Goal: Complete application form

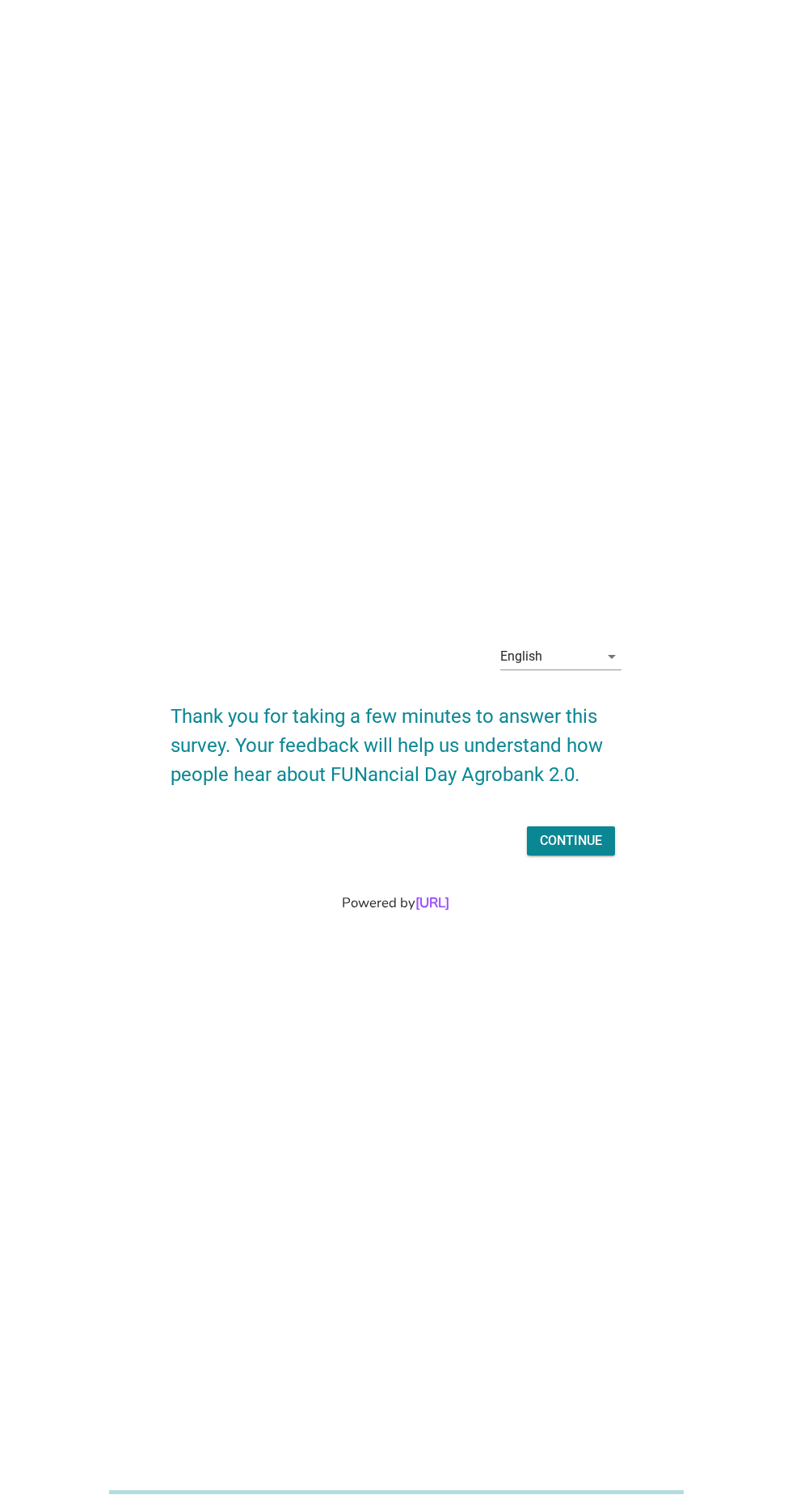
click at [612, 669] on div "English arrow_drop_down" at bounding box center [560, 656] width 121 height 26
click at [610, 779] on link "Bahasa Melayu" at bounding box center [560, 761] width 121 height 39
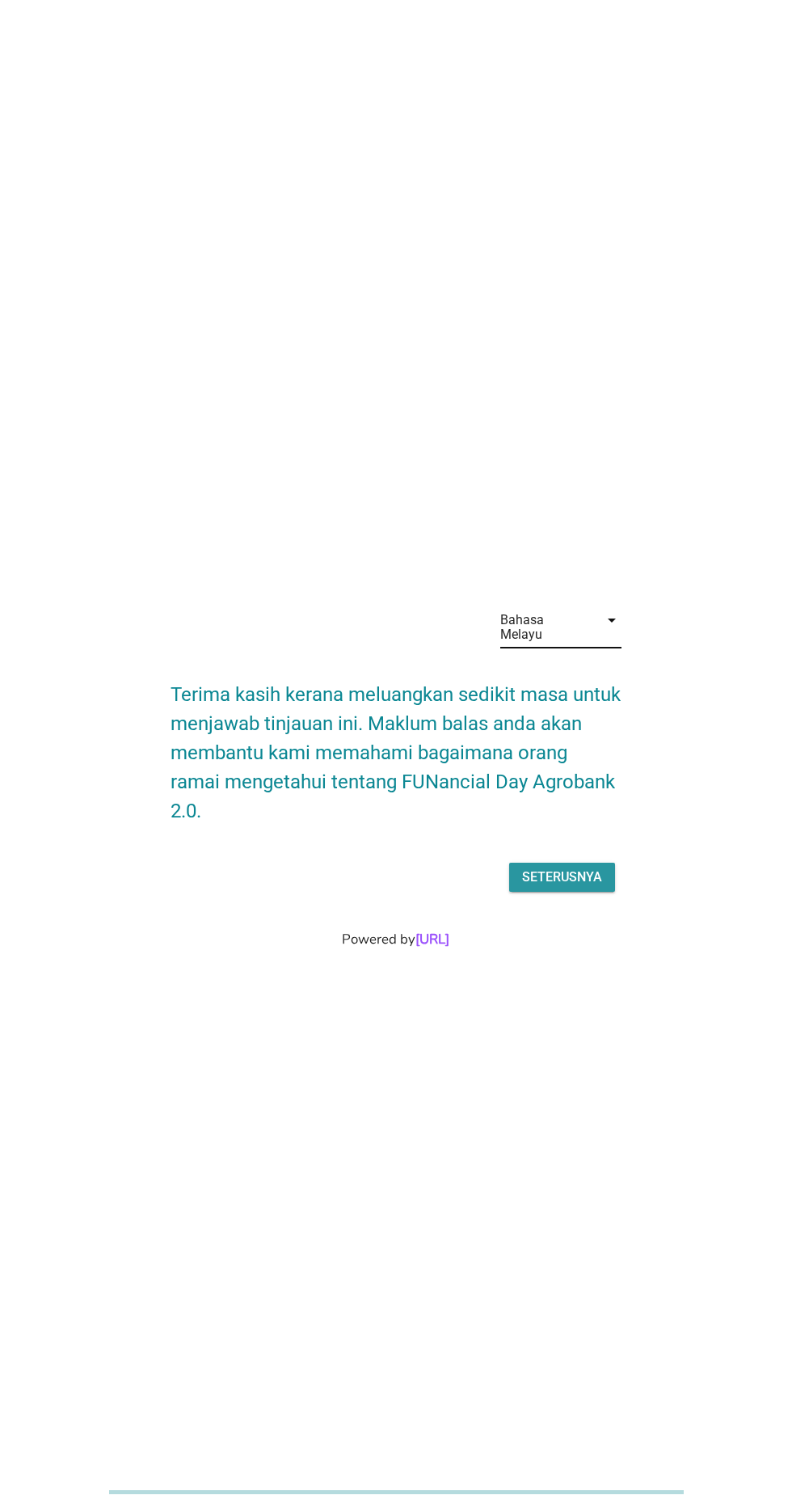
click at [601, 892] on button "Seterusnya" at bounding box center [561, 877] width 106 height 30
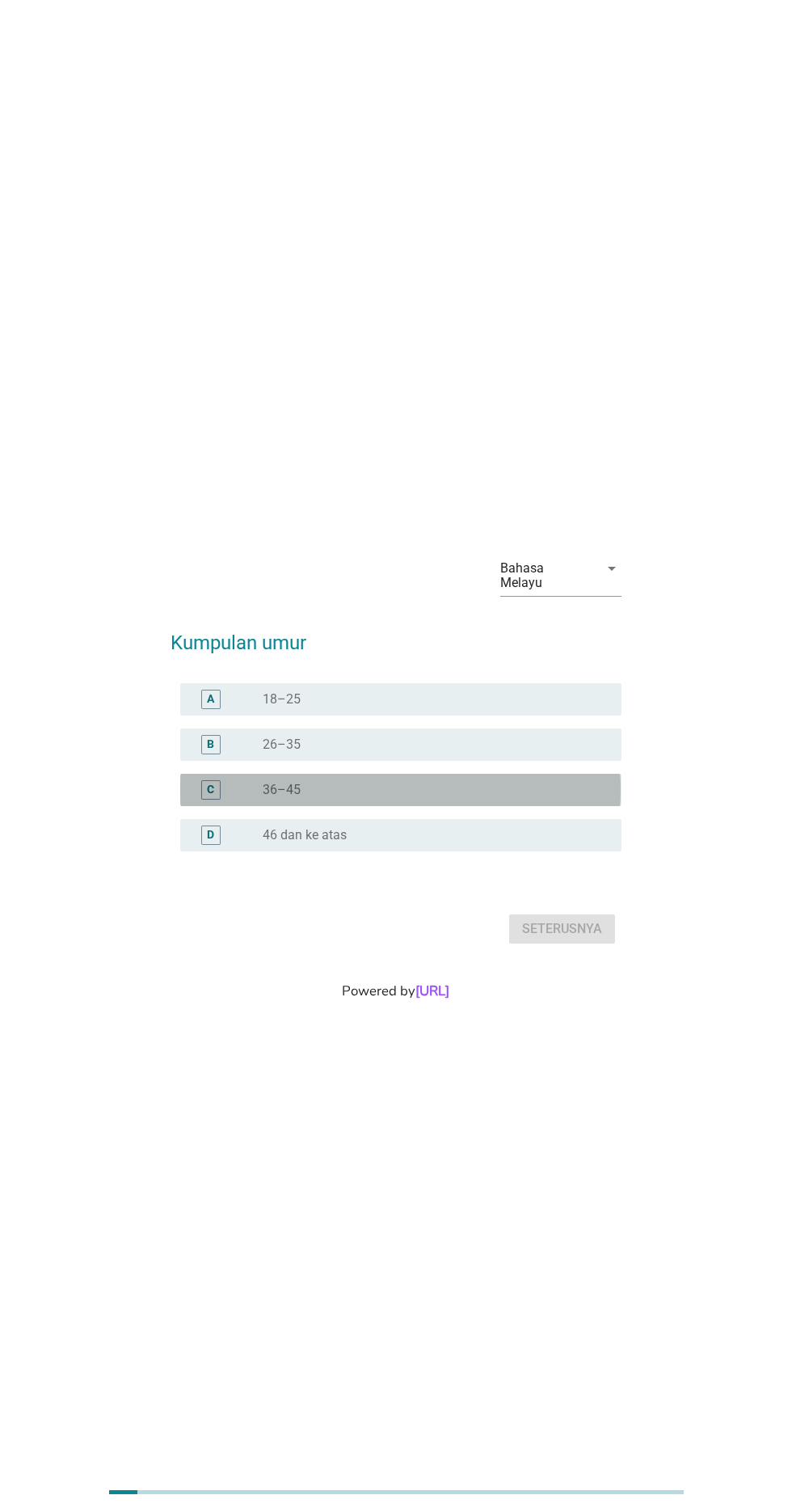
click at [346, 800] on div "radio_button_unchecked 36–45" at bounding box center [436, 790] width 346 height 19
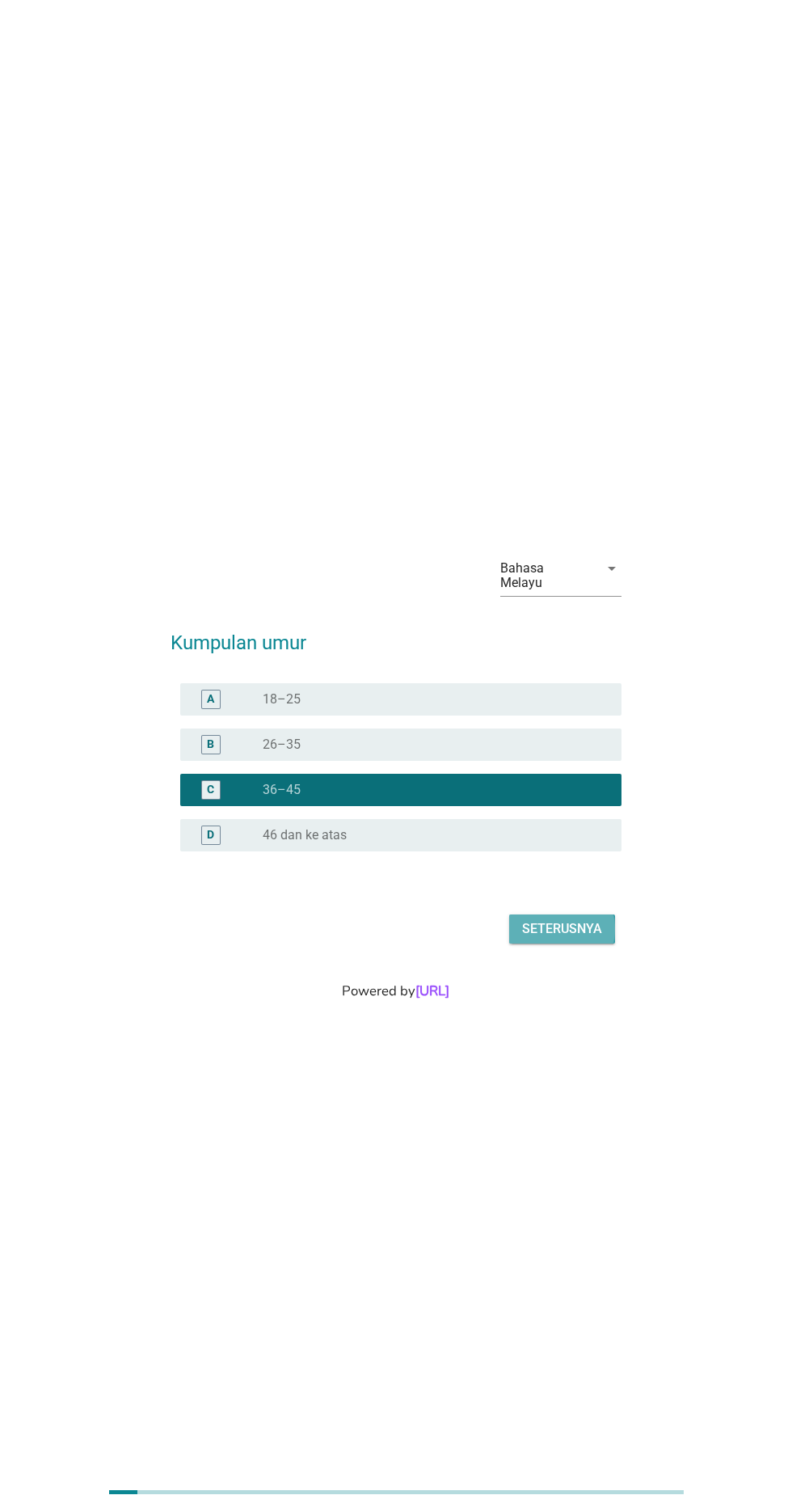
click at [586, 944] on button "Seterusnya" at bounding box center [561, 929] width 106 height 30
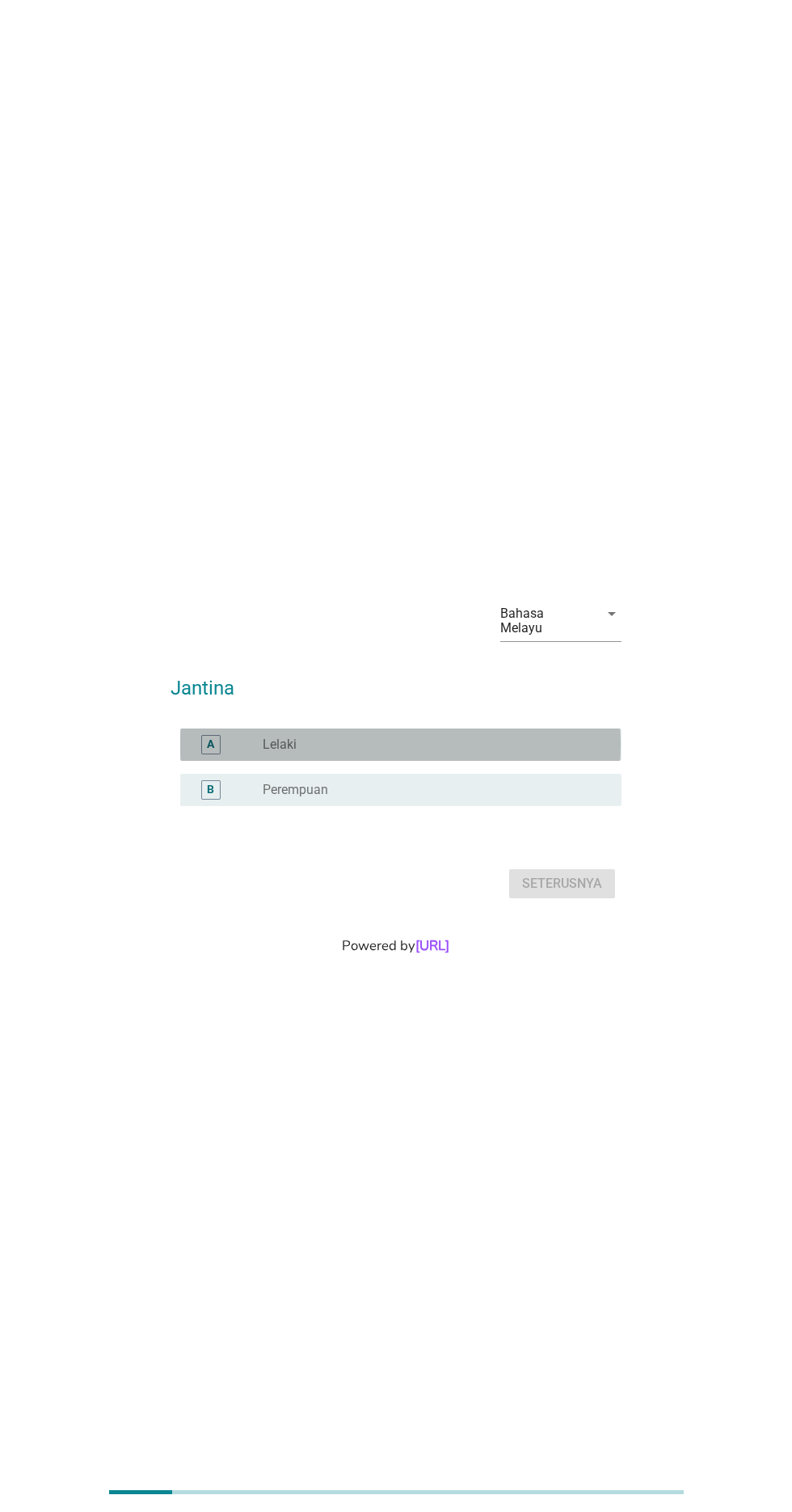
click at [429, 753] on div "radio_button_unchecked Lelaki" at bounding box center [429, 745] width 333 height 16
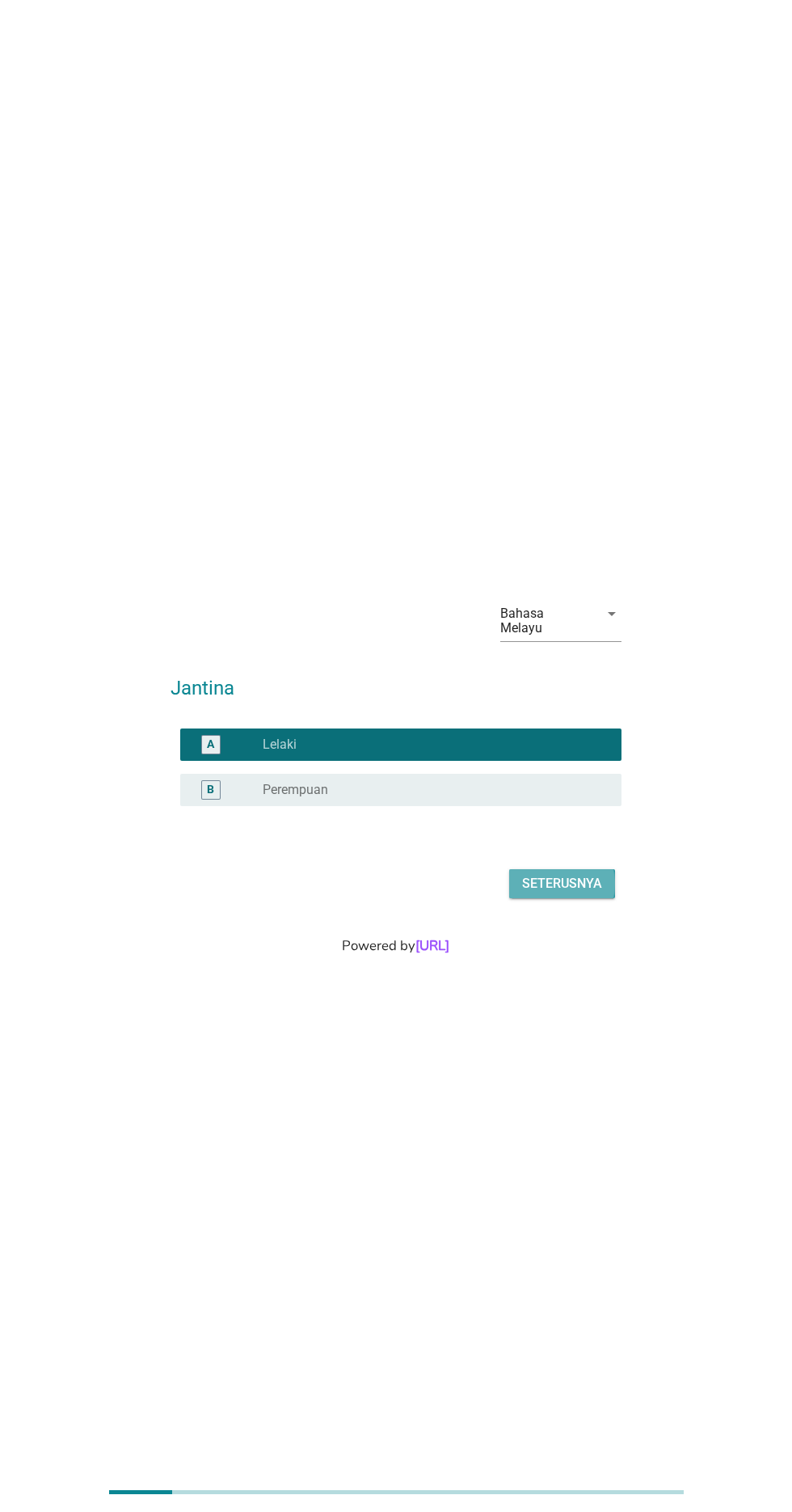
click at [594, 893] on div "Seterusnya" at bounding box center [562, 884] width 80 height 19
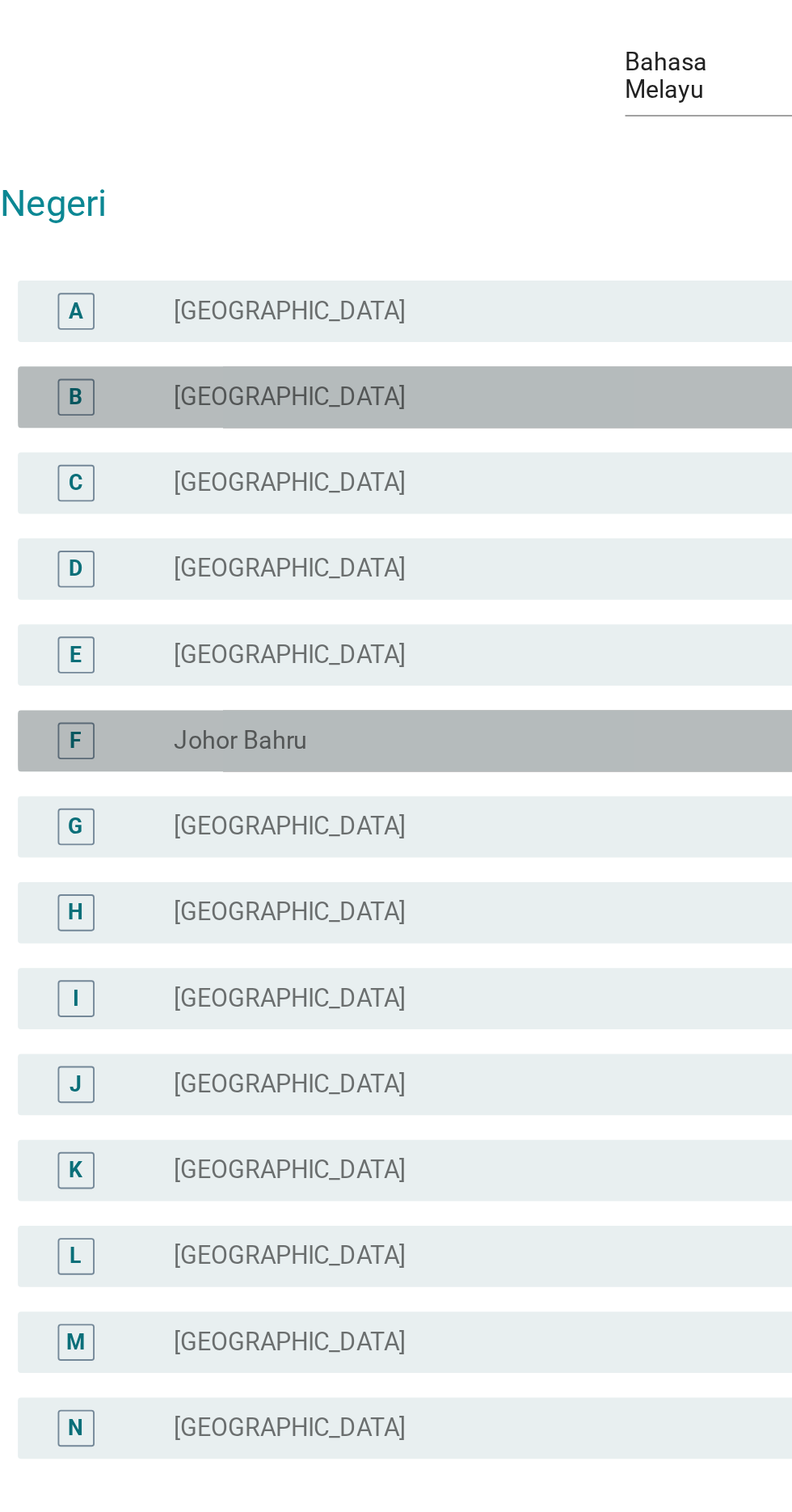
scroll to position [4, 0]
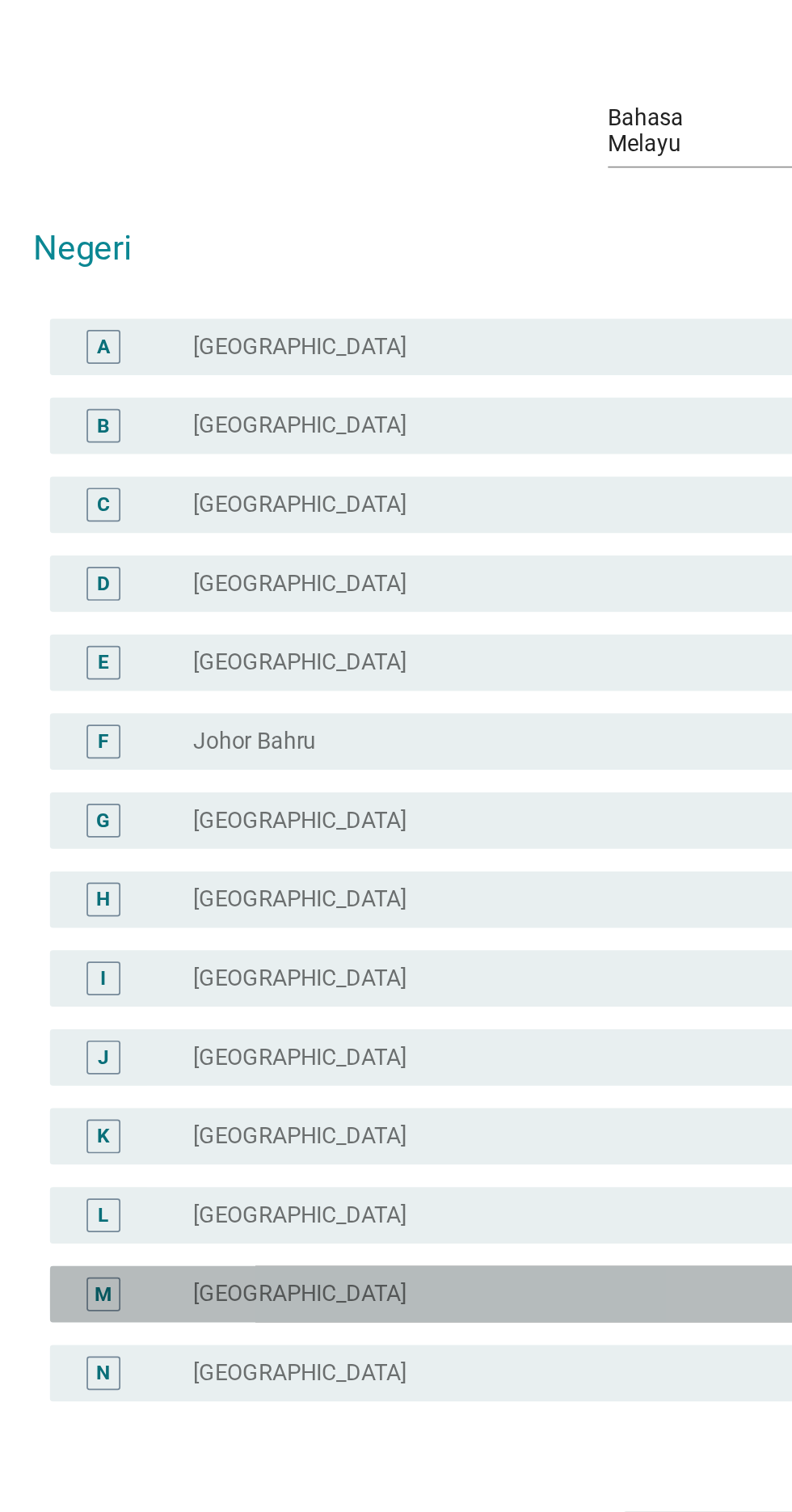
click at [350, 1021] on div "radio_button_unchecked [GEOGRAPHIC_DATA]" at bounding box center [429, 1012] width 333 height 16
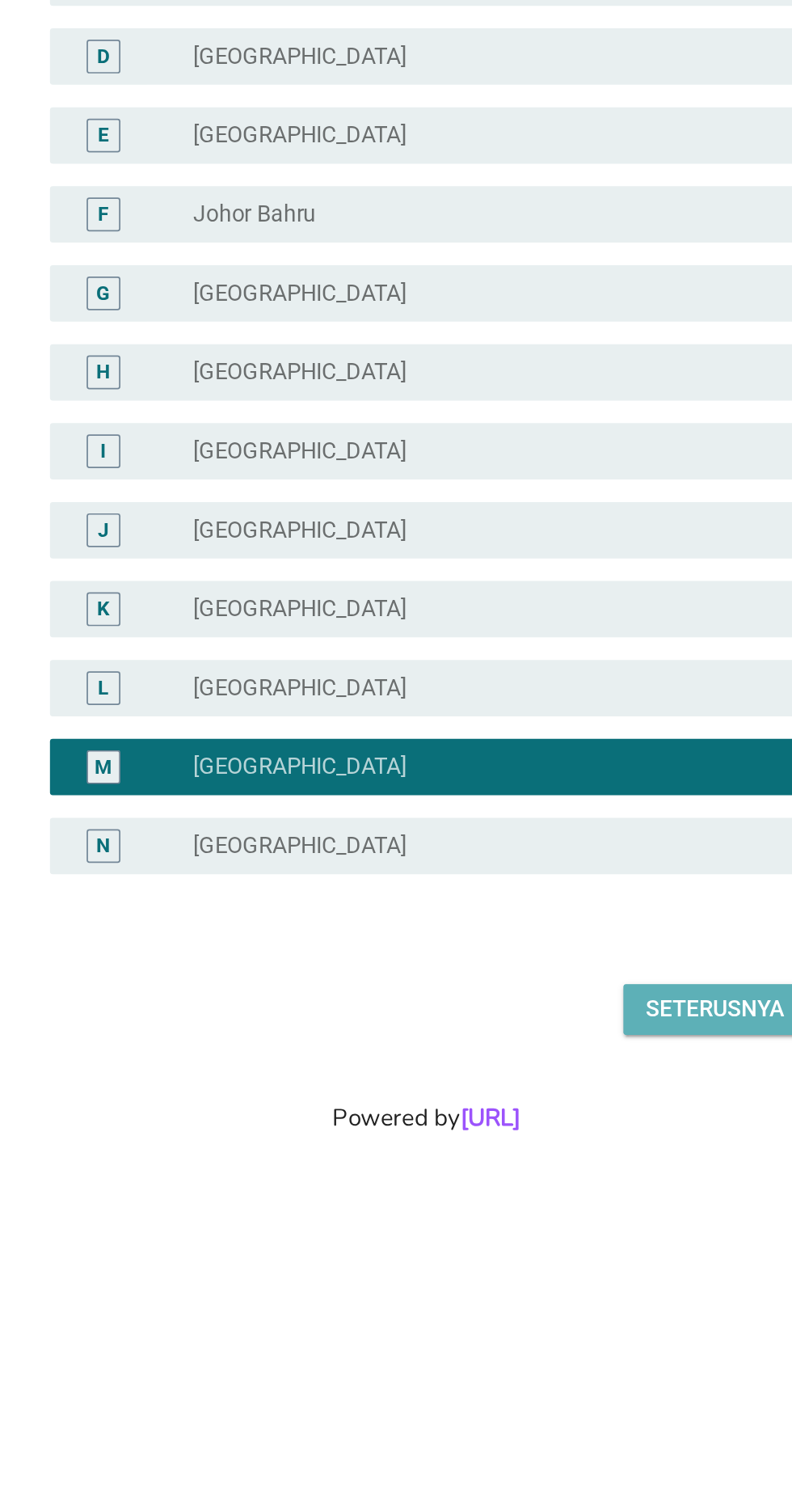
click at [564, 1161] on div "Seterusnya" at bounding box center [562, 1152] width 80 height 19
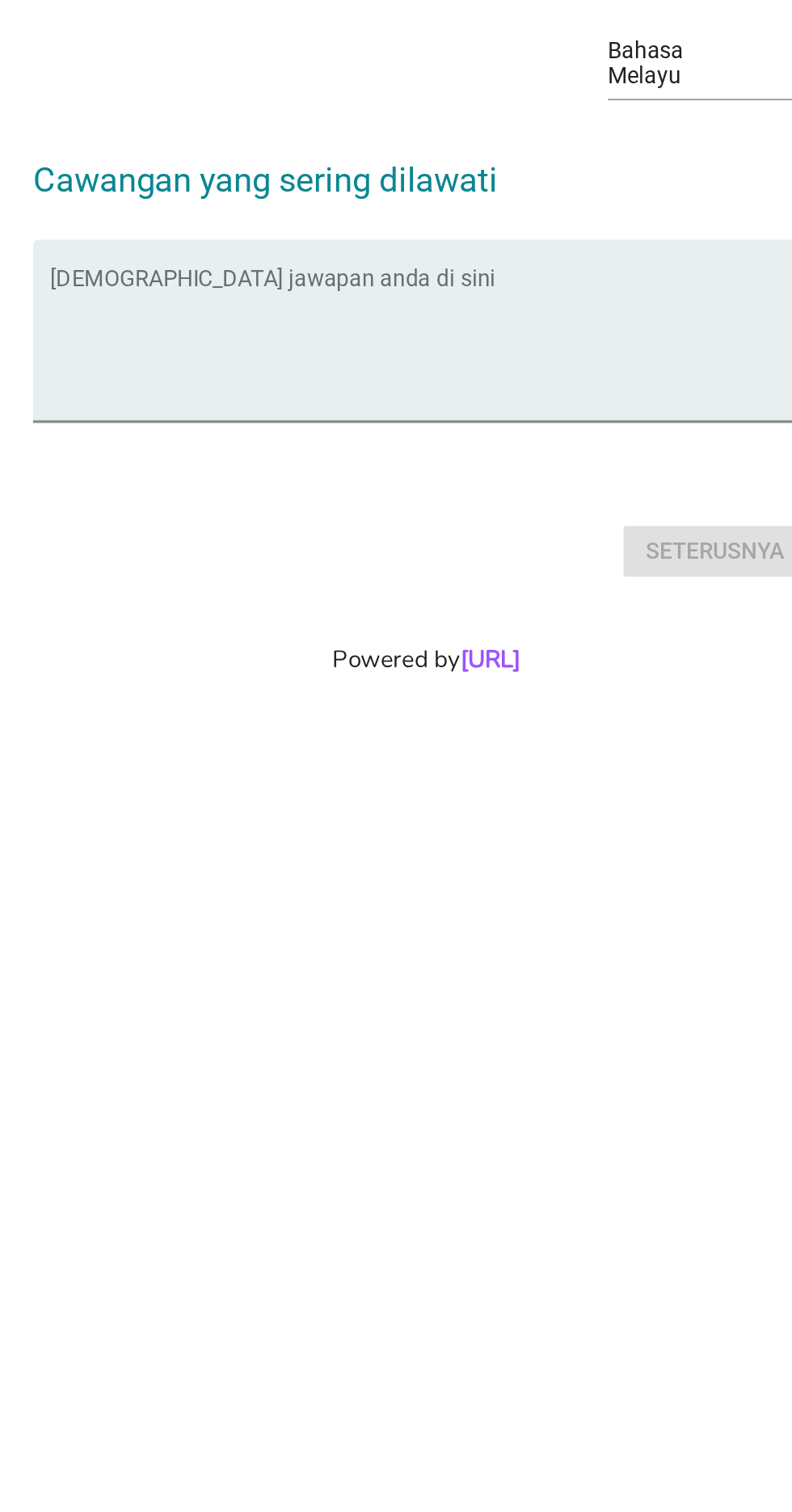
scroll to position [0, 0]
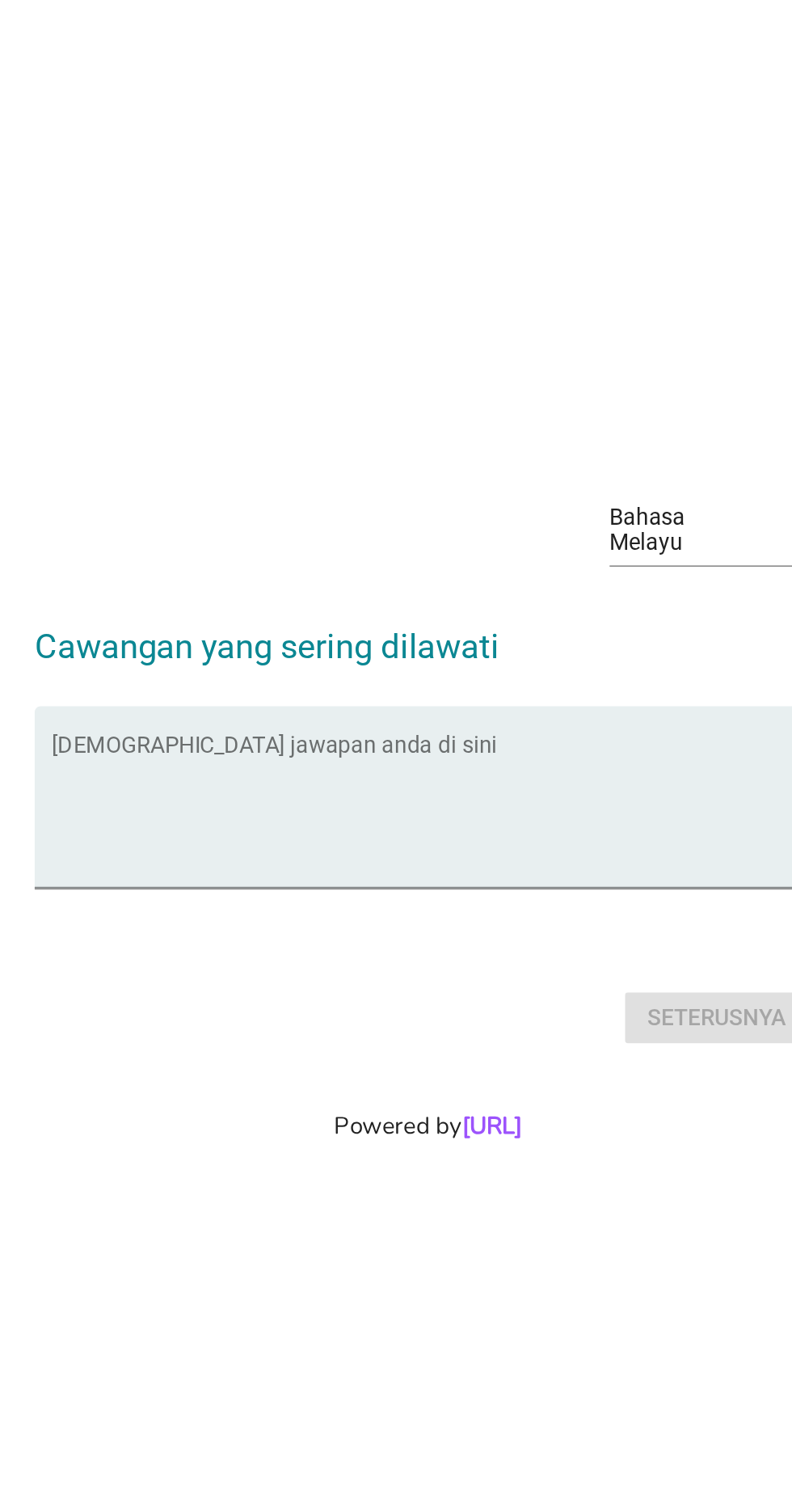
click at [414, 812] on textarea "Isikan jawapan anda di sini" at bounding box center [400, 775] width 440 height 85
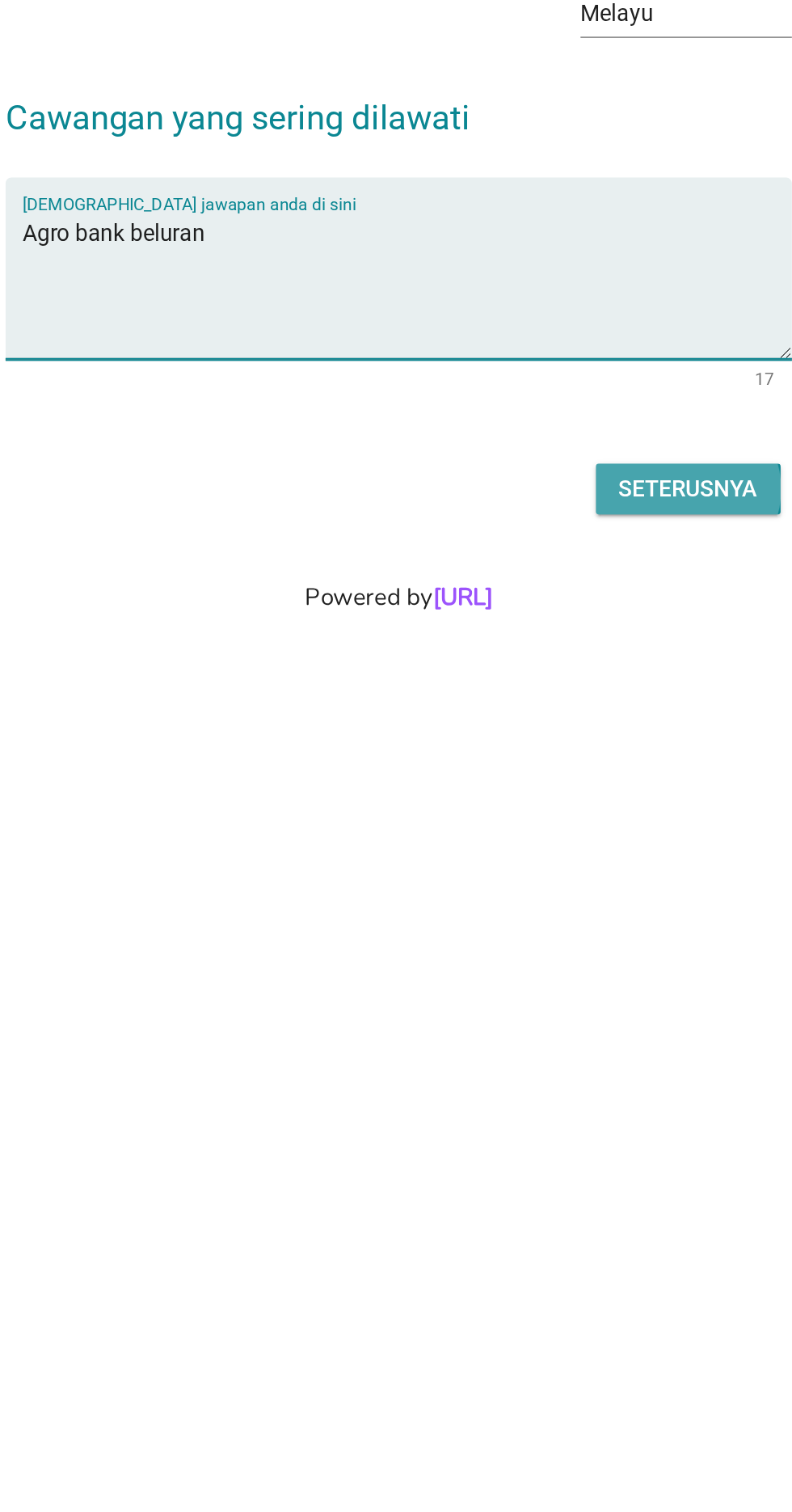
type textarea "Agro bank beluran"
click at [546, 903] on div "Seterusnya" at bounding box center [562, 892] width 80 height 19
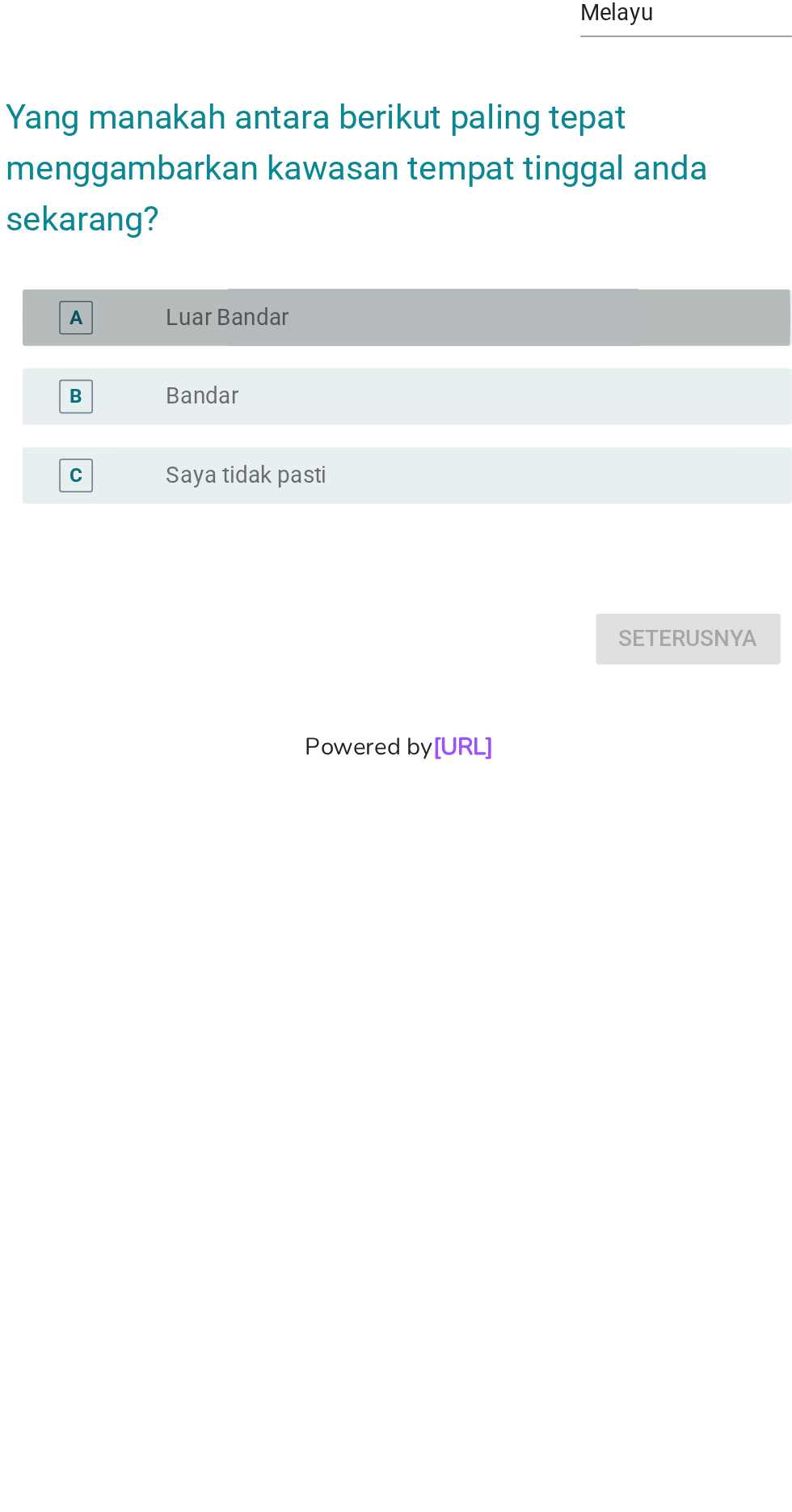
click at [440, 760] on div "radio_button_unchecked Luar Bandar" at bounding box center [429, 751] width 333 height 16
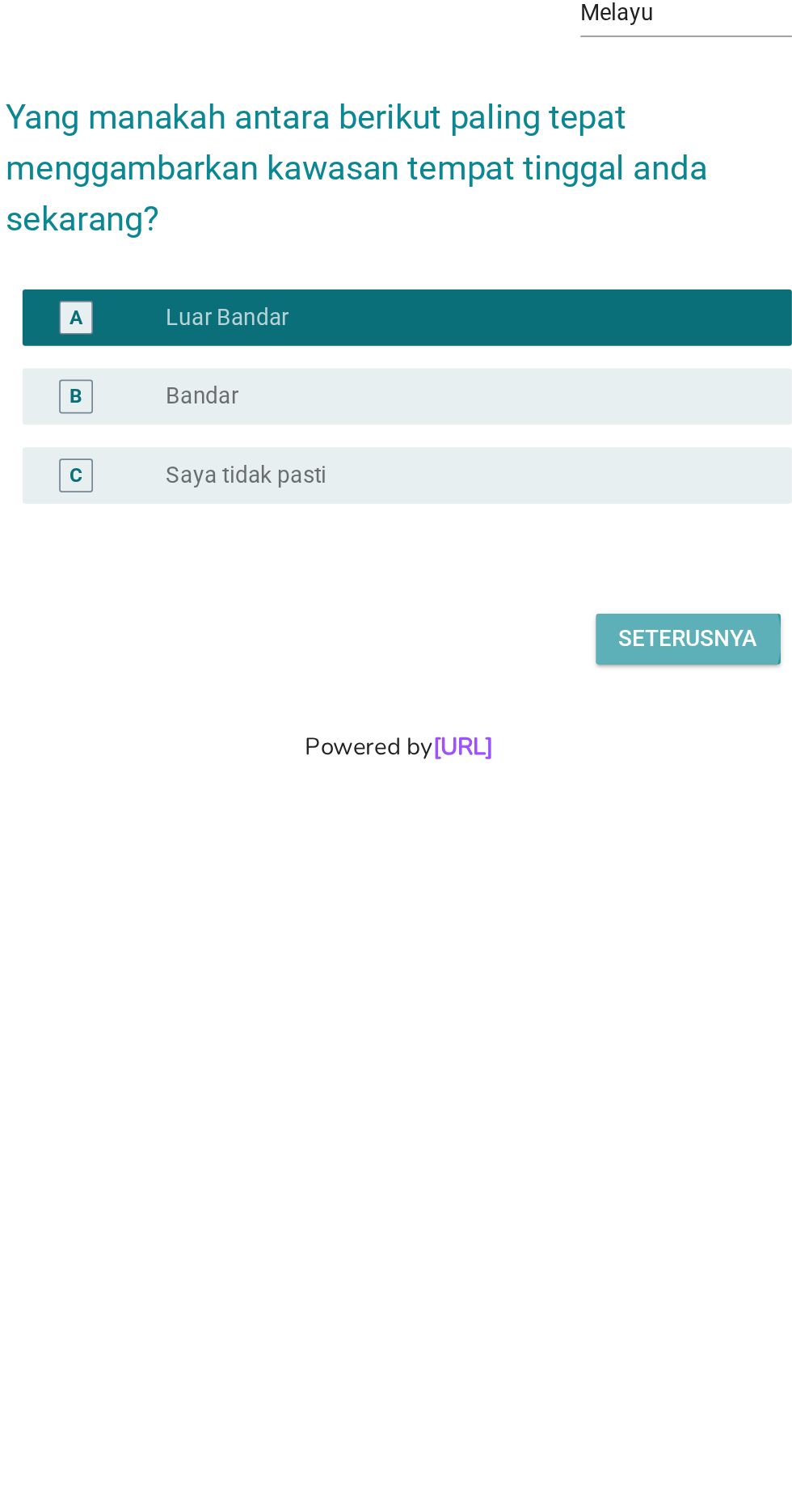
click at [564, 946] on div "Seterusnya" at bounding box center [562, 935] width 80 height 19
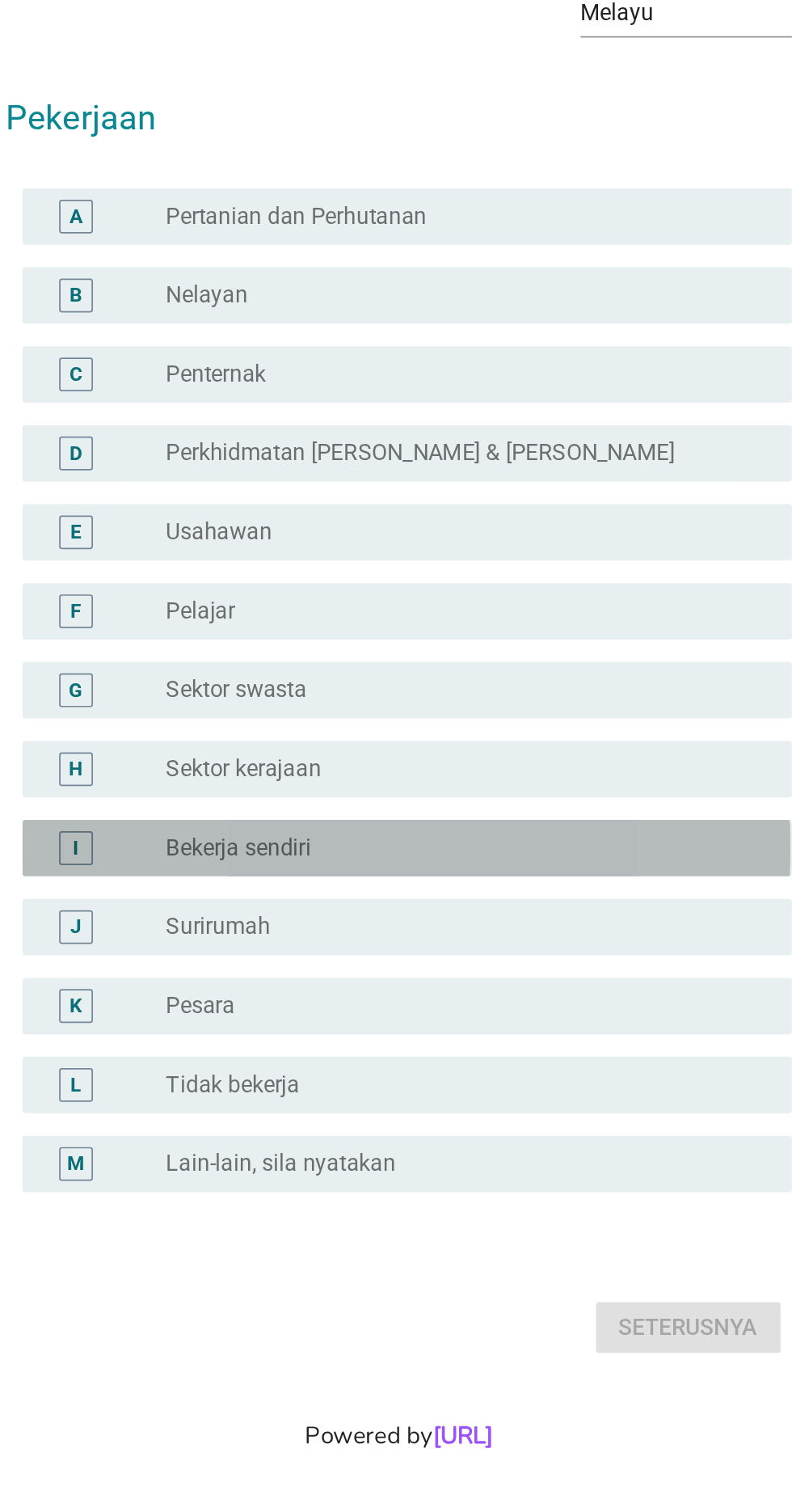
click at [435, 867] on div "radio_button_unchecked Bekerja sendiri" at bounding box center [429, 858] width 333 height 16
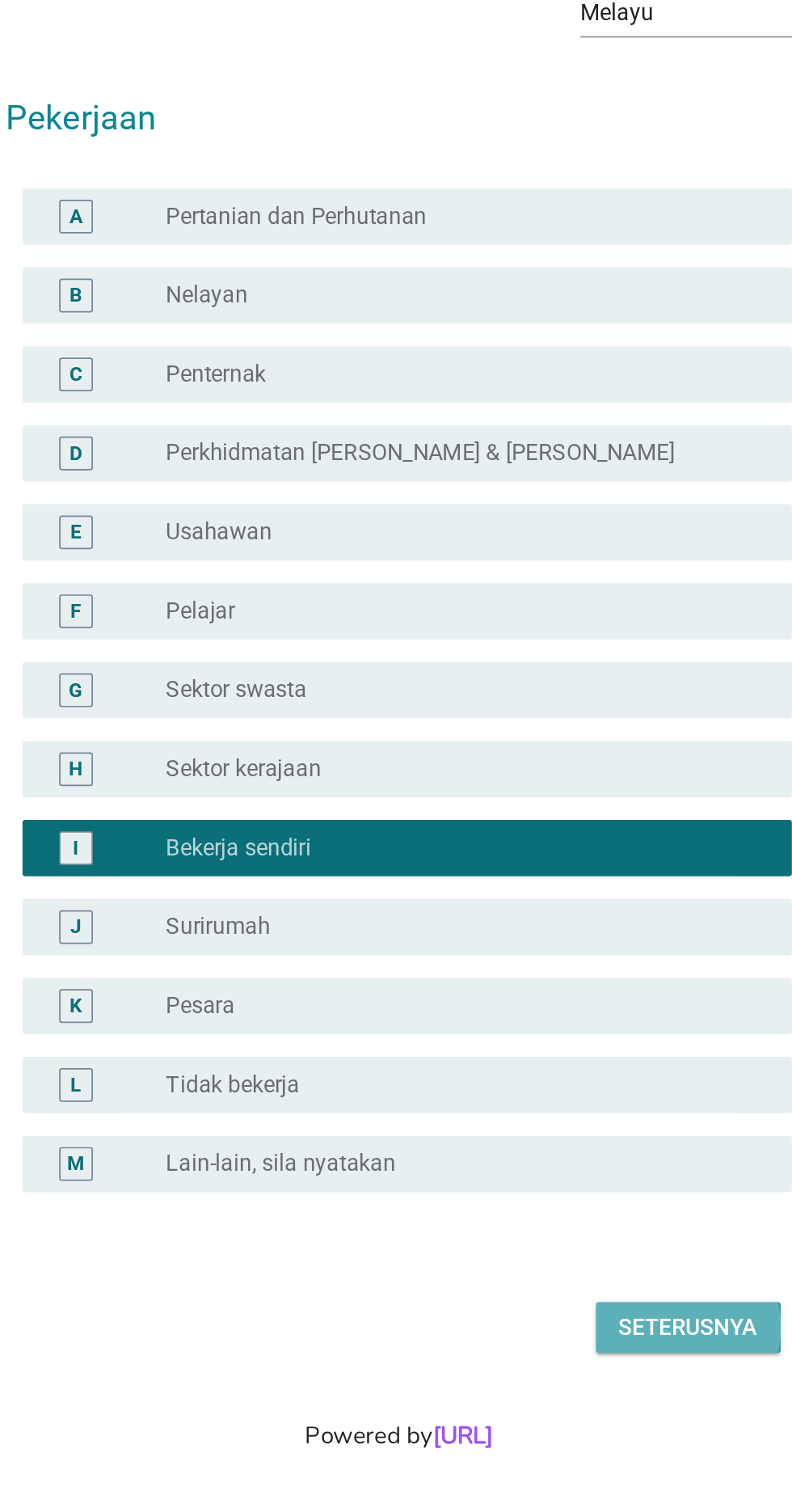
click at [580, 1143] on div "Seterusnya" at bounding box center [562, 1133] width 80 height 19
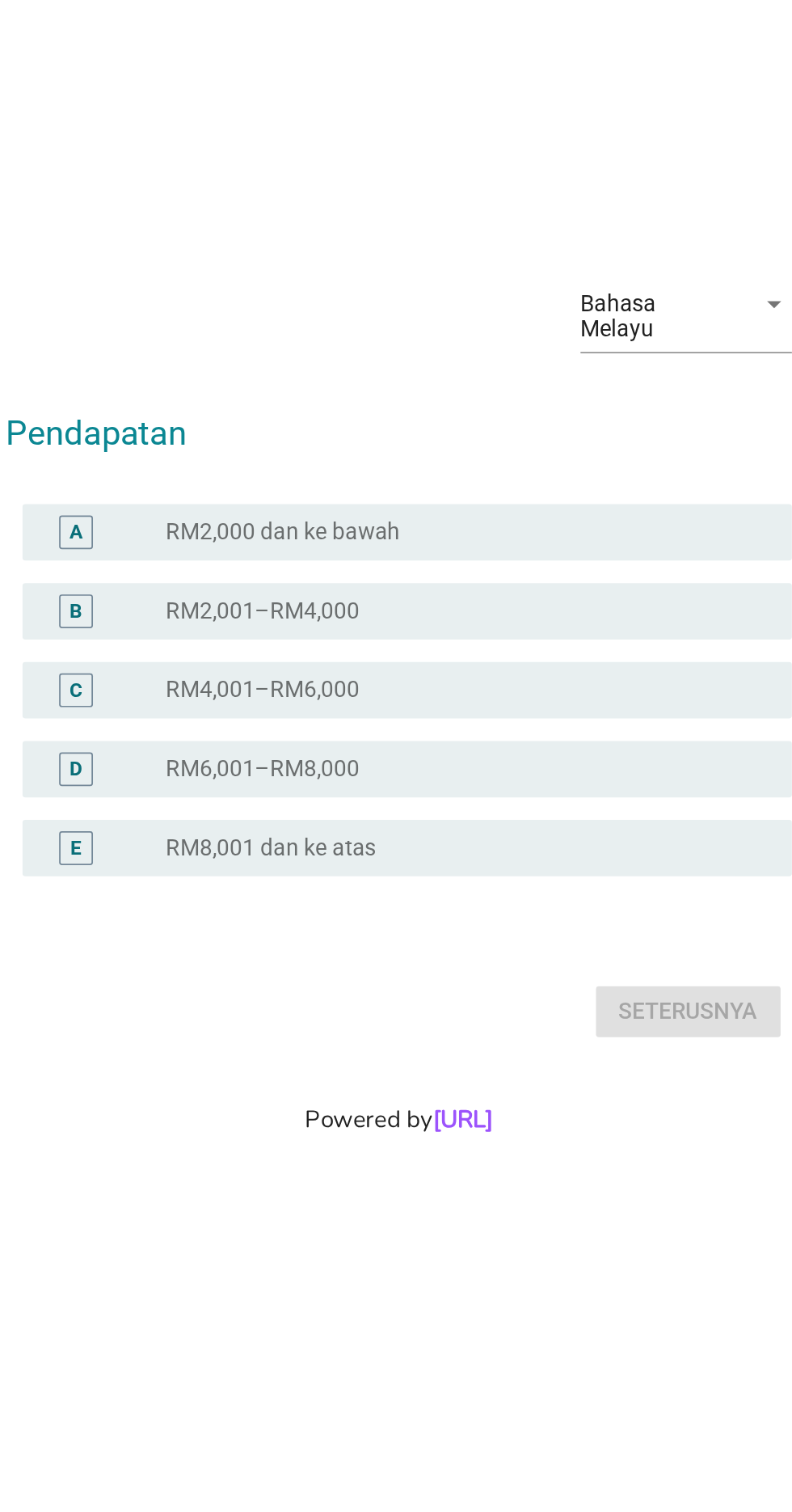
scroll to position [143, 0]
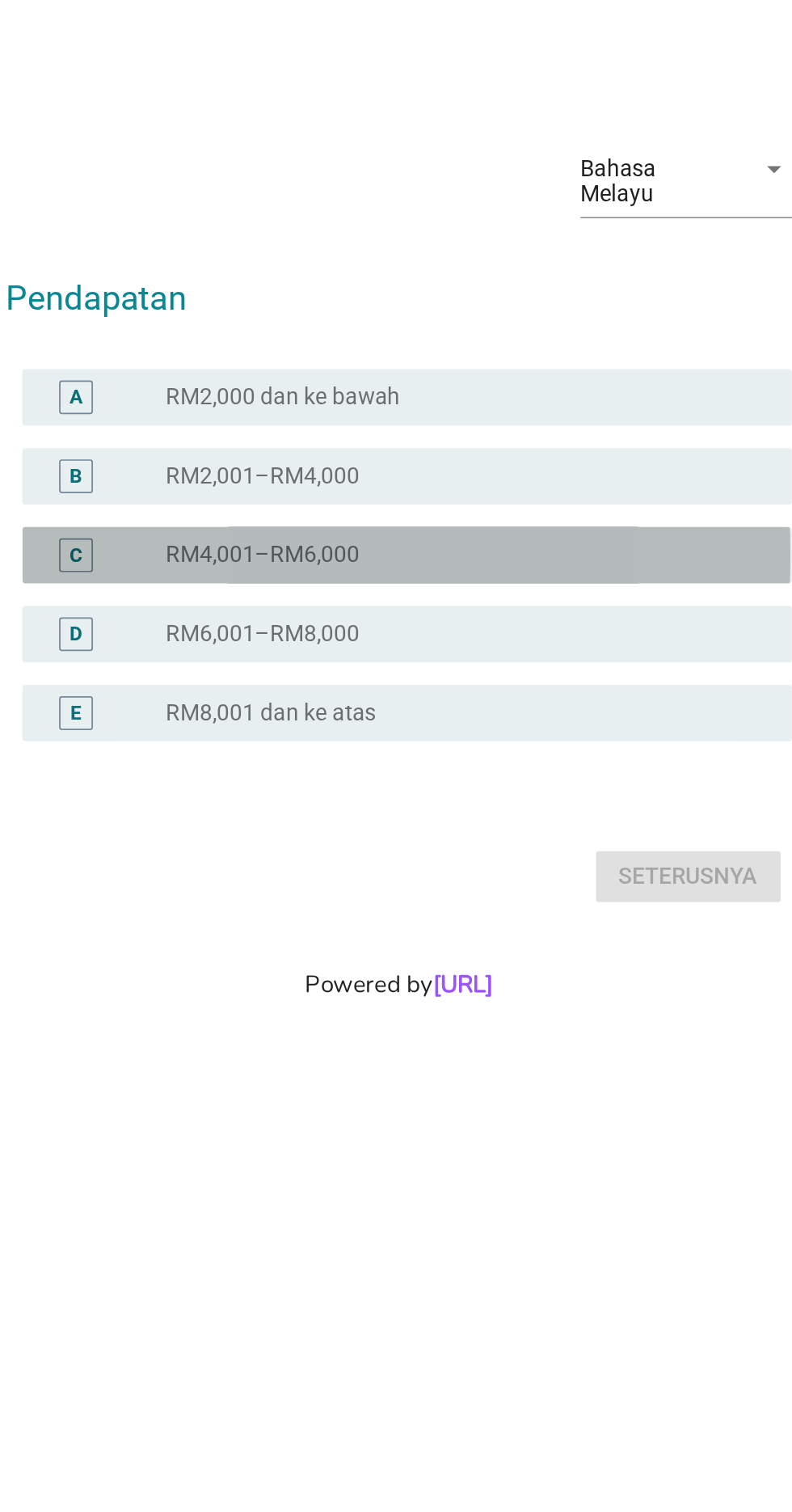
click at [448, 720] on div "radio_button_unchecked RM4,001–RM6,000" at bounding box center [429, 727] width 333 height 16
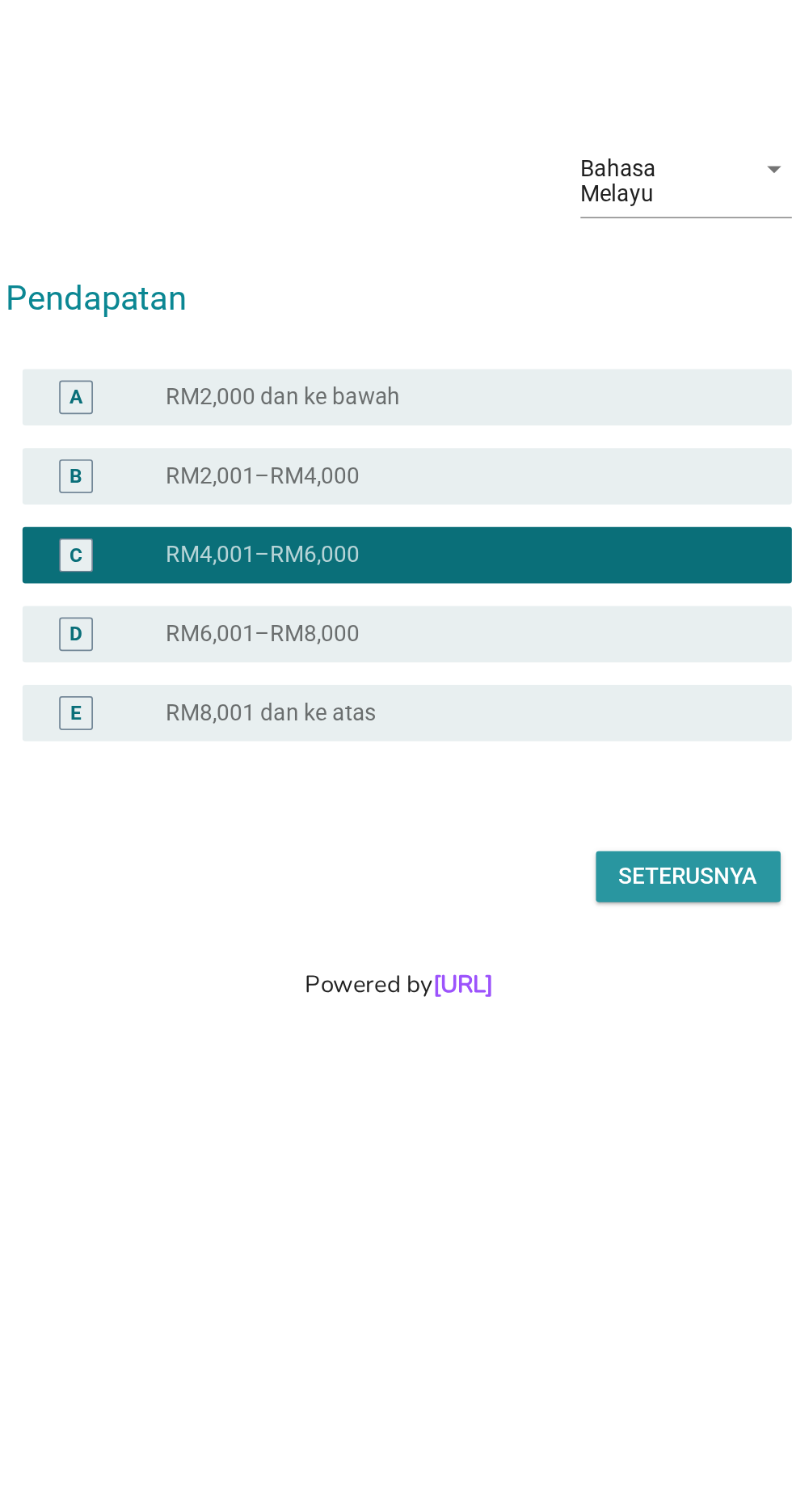
click at [580, 903] on div "Seterusnya" at bounding box center [562, 912] width 80 height 19
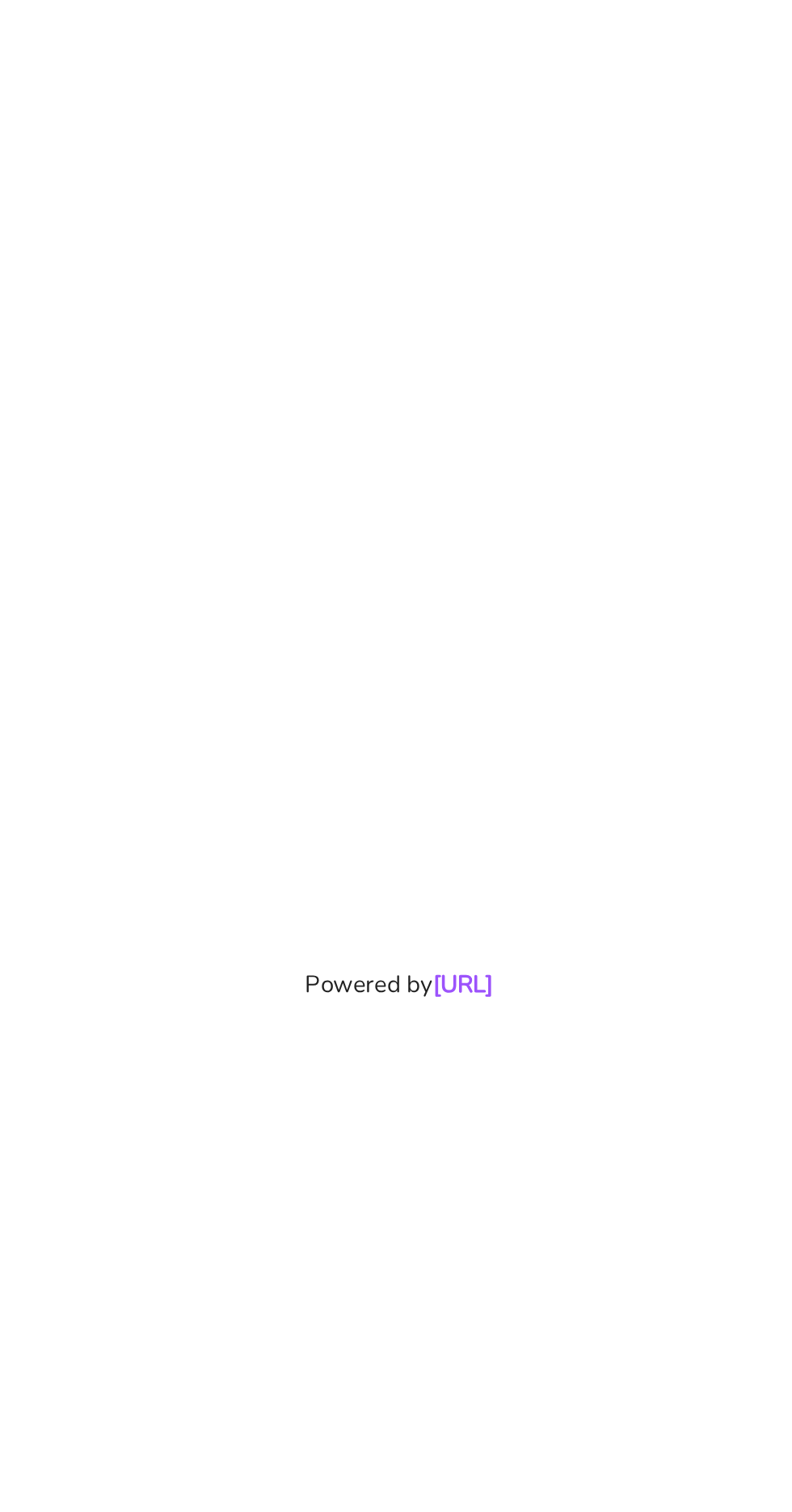
scroll to position [45, 0]
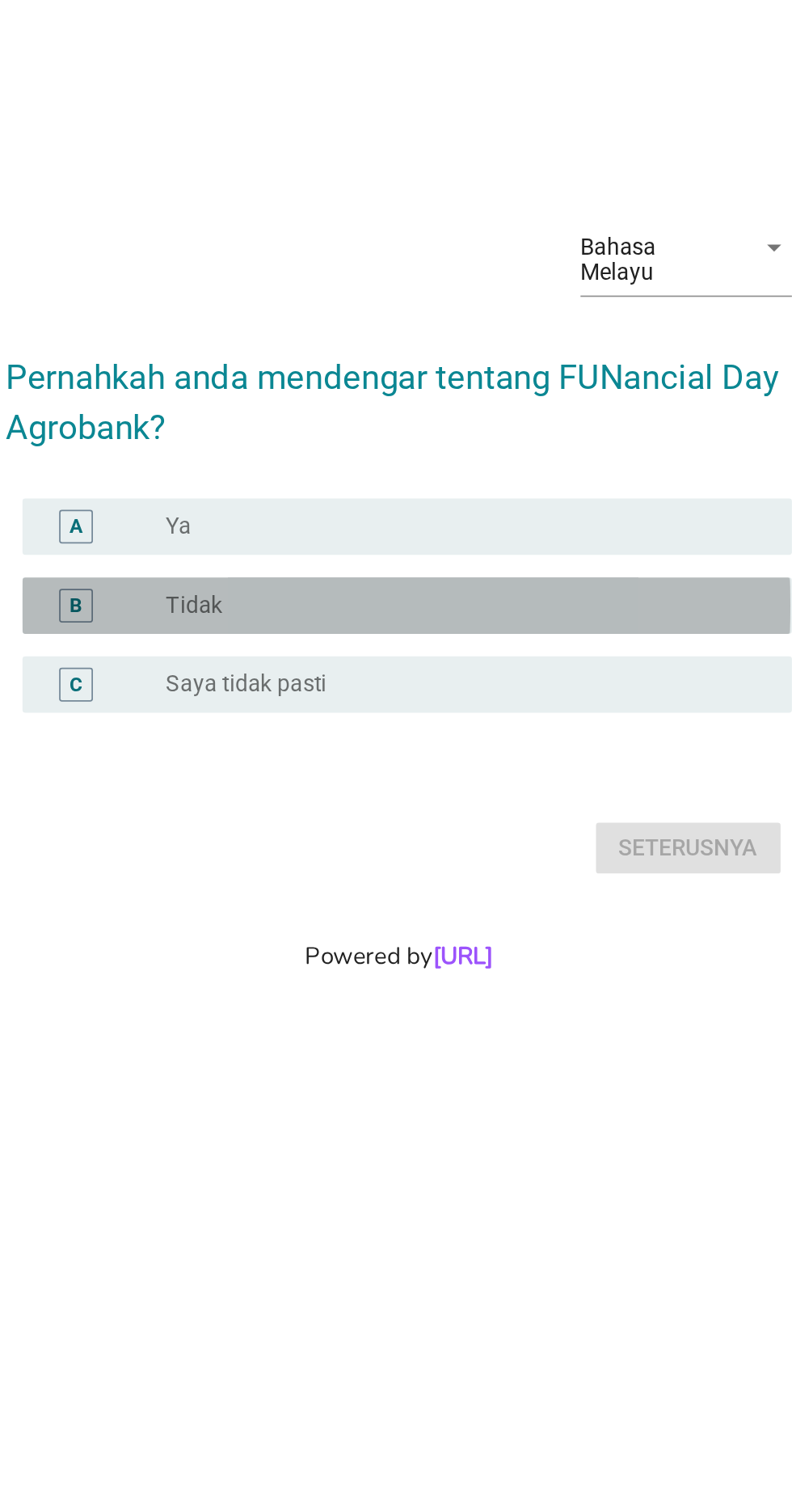
click at [295, 750] on label "Tidak" at bounding box center [279, 742] width 32 height 16
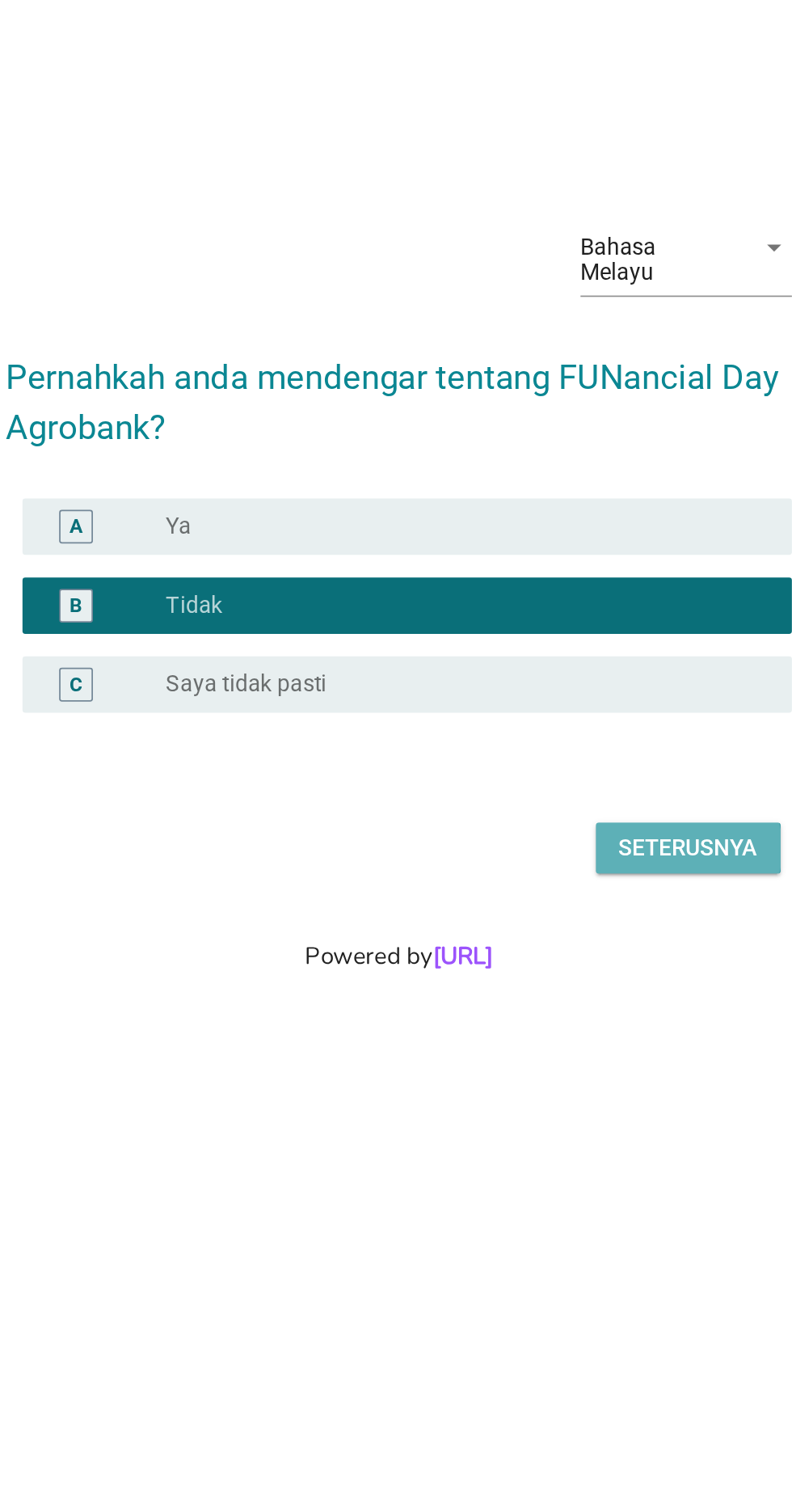
click at [573, 891] on div "Seterusnya" at bounding box center [562, 881] width 80 height 19
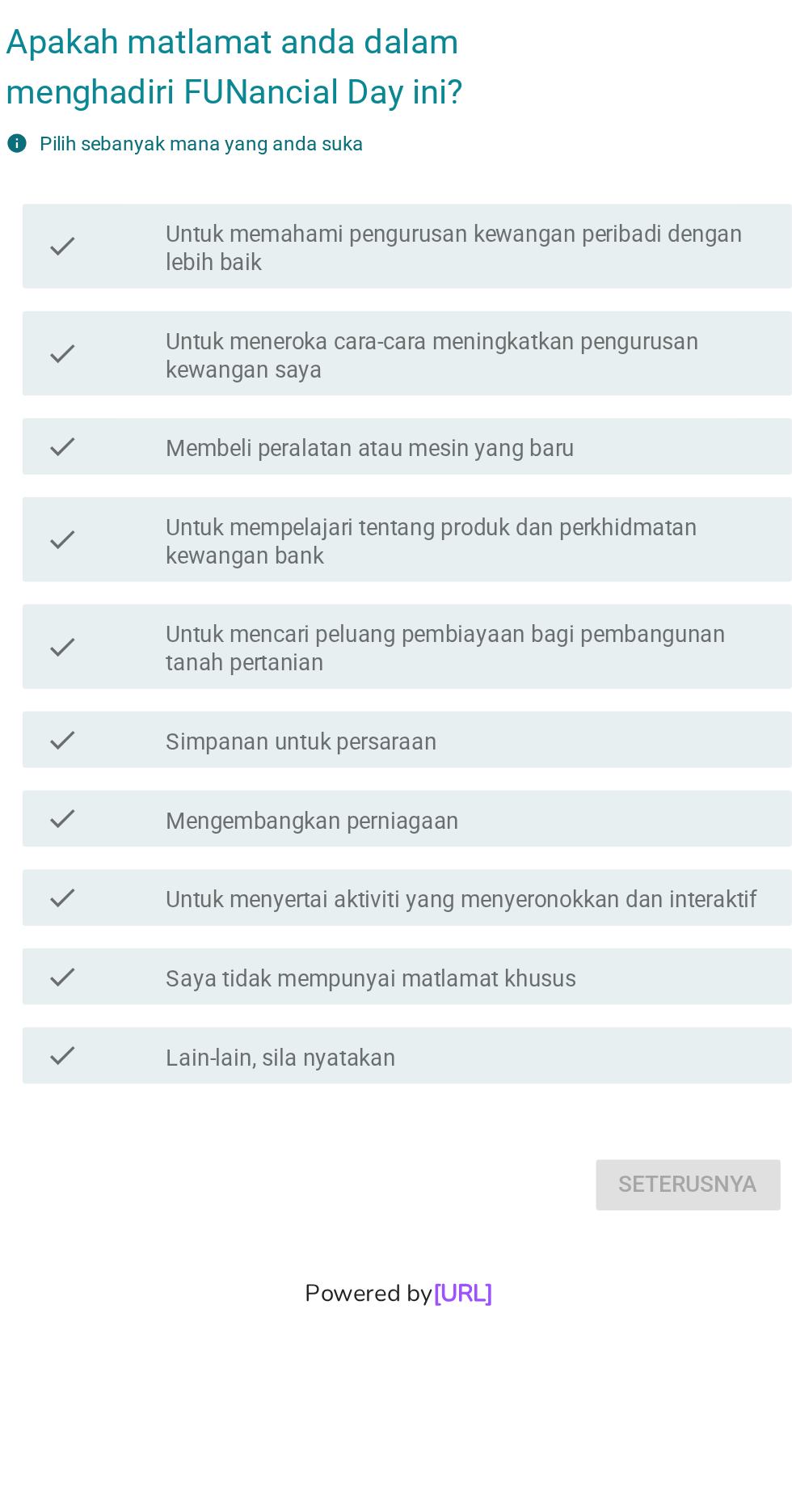
scroll to position [0, 0]
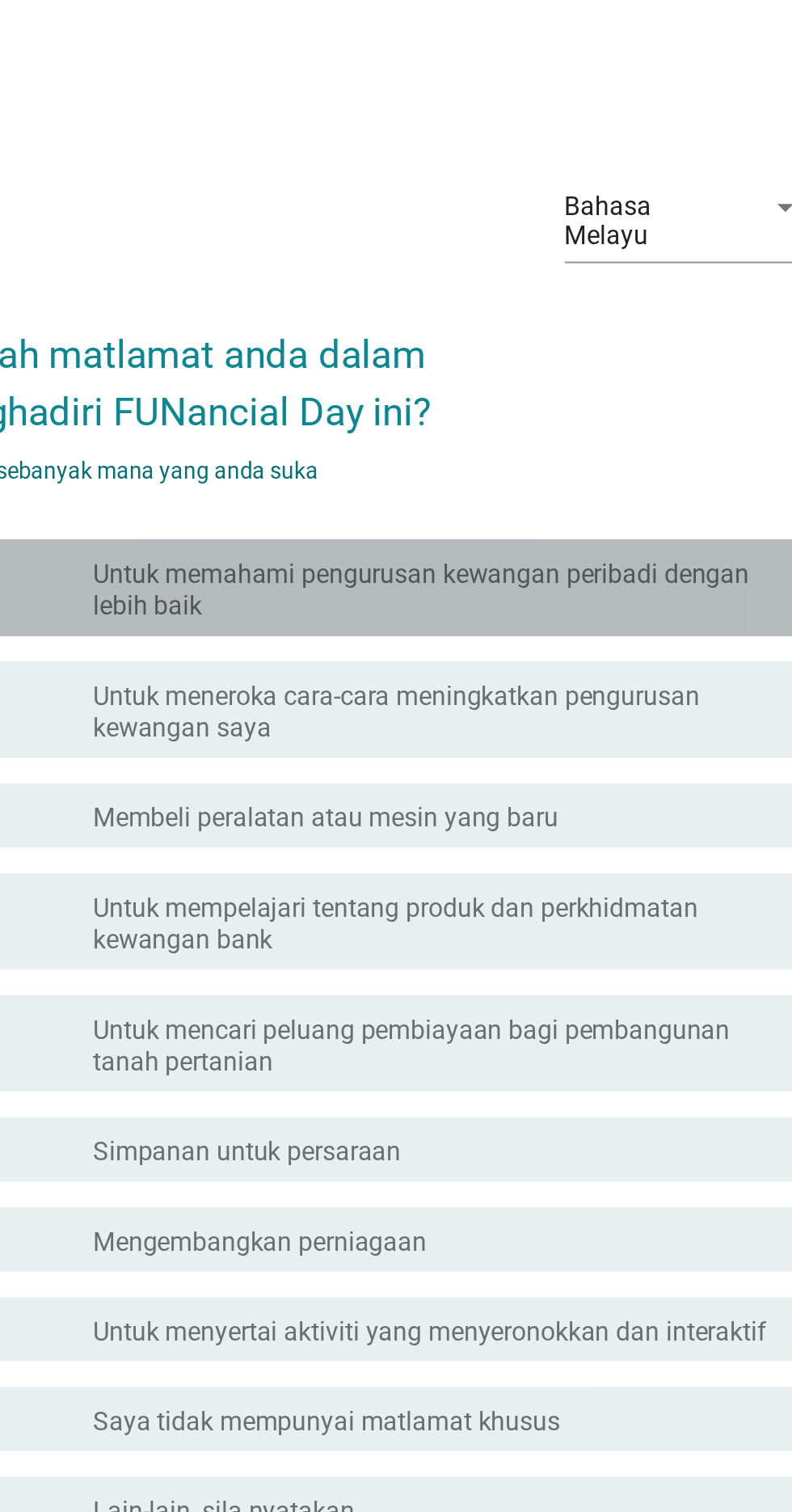
click at [484, 594] on label "Untuk memahami pengurusan kewangan peribadi dengan lebih baik" at bounding box center [436, 578] width 346 height 32
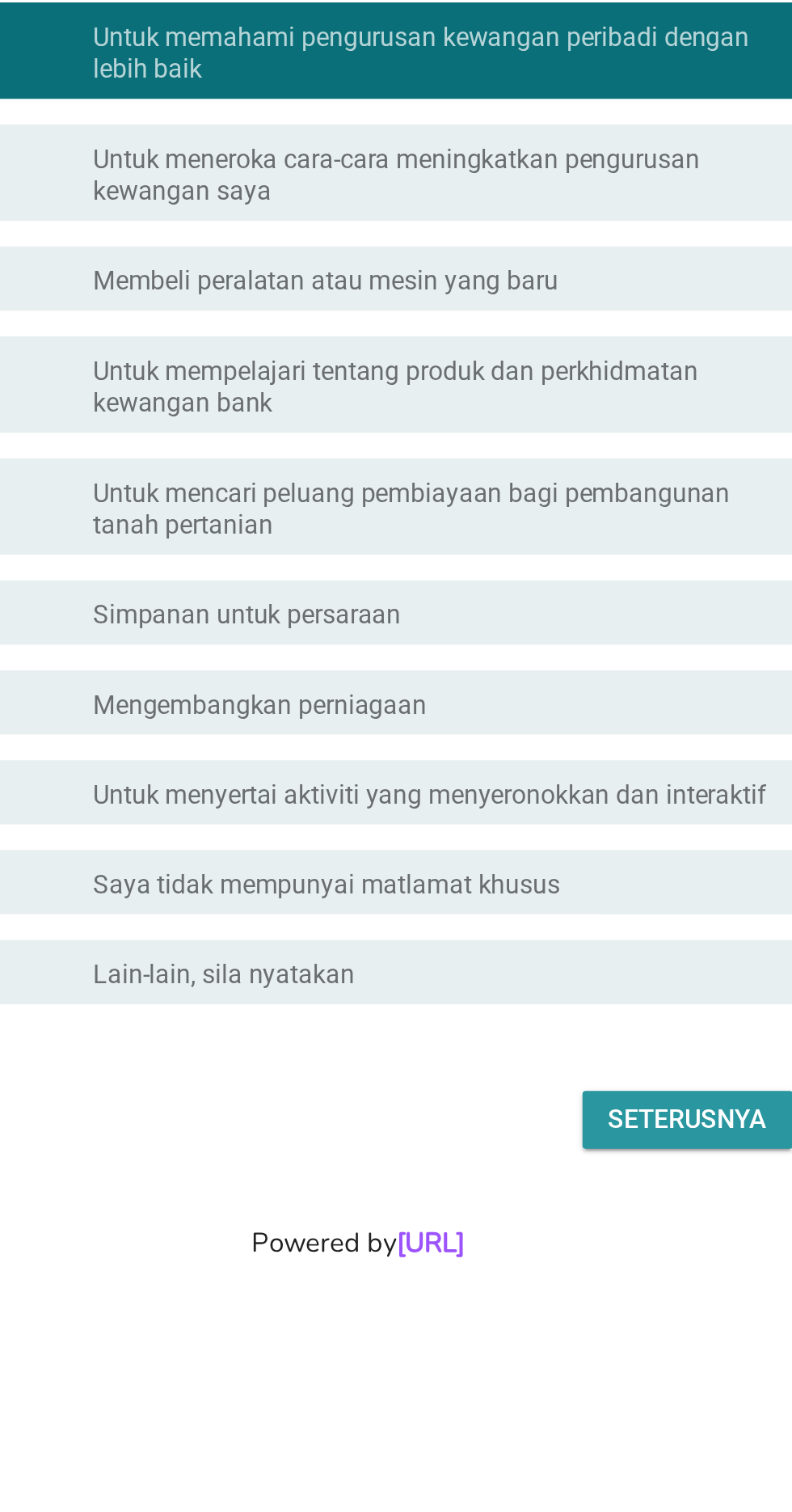
click at [574, 1124] on div "Seterusnya" at bounding box center [562, 1114] width 80 height 19
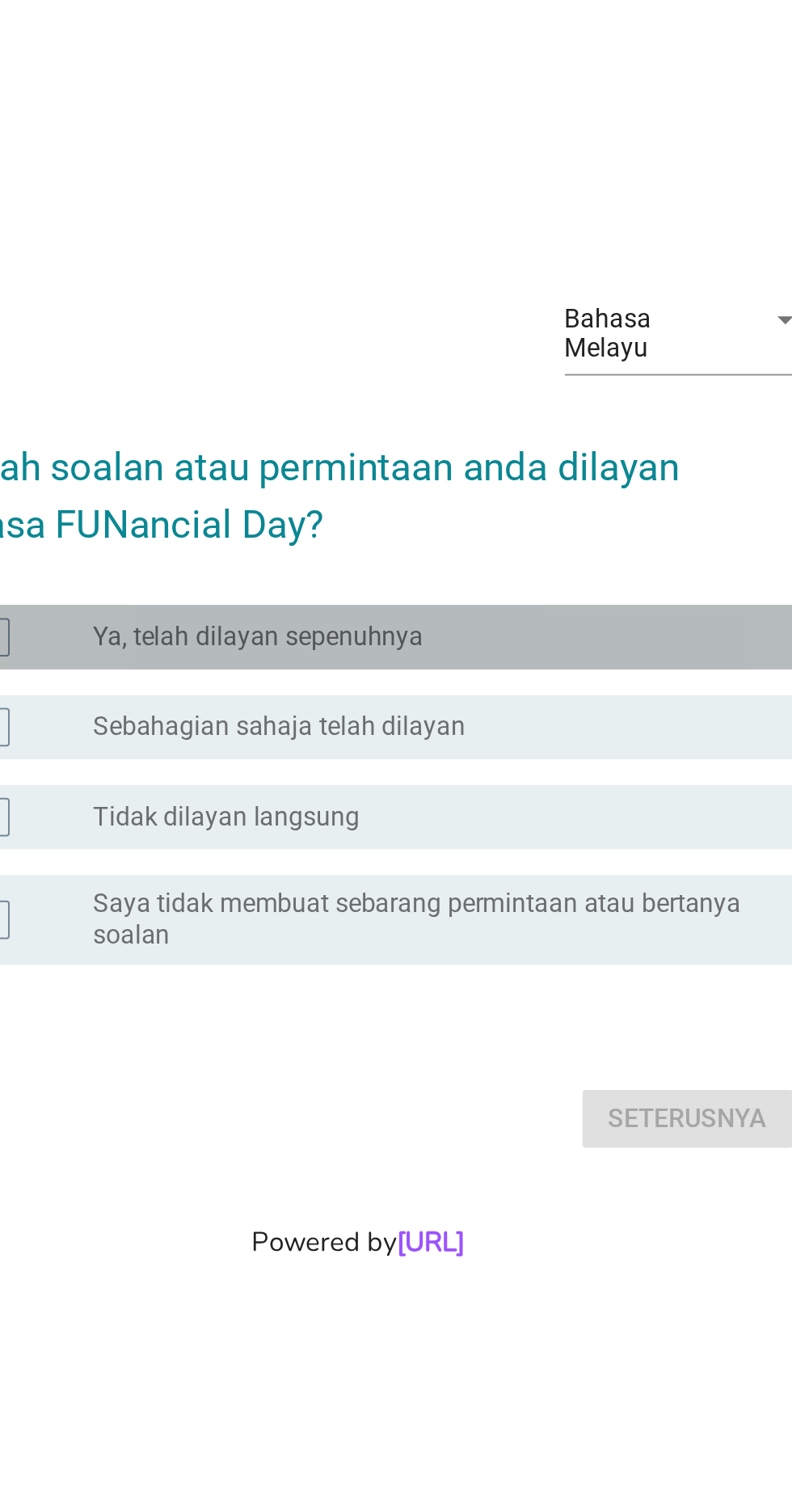
click at [424, 716] on label "Ya, telah dilayan sepenuhnya" at bounding box center [346, 707] width 167 height 16
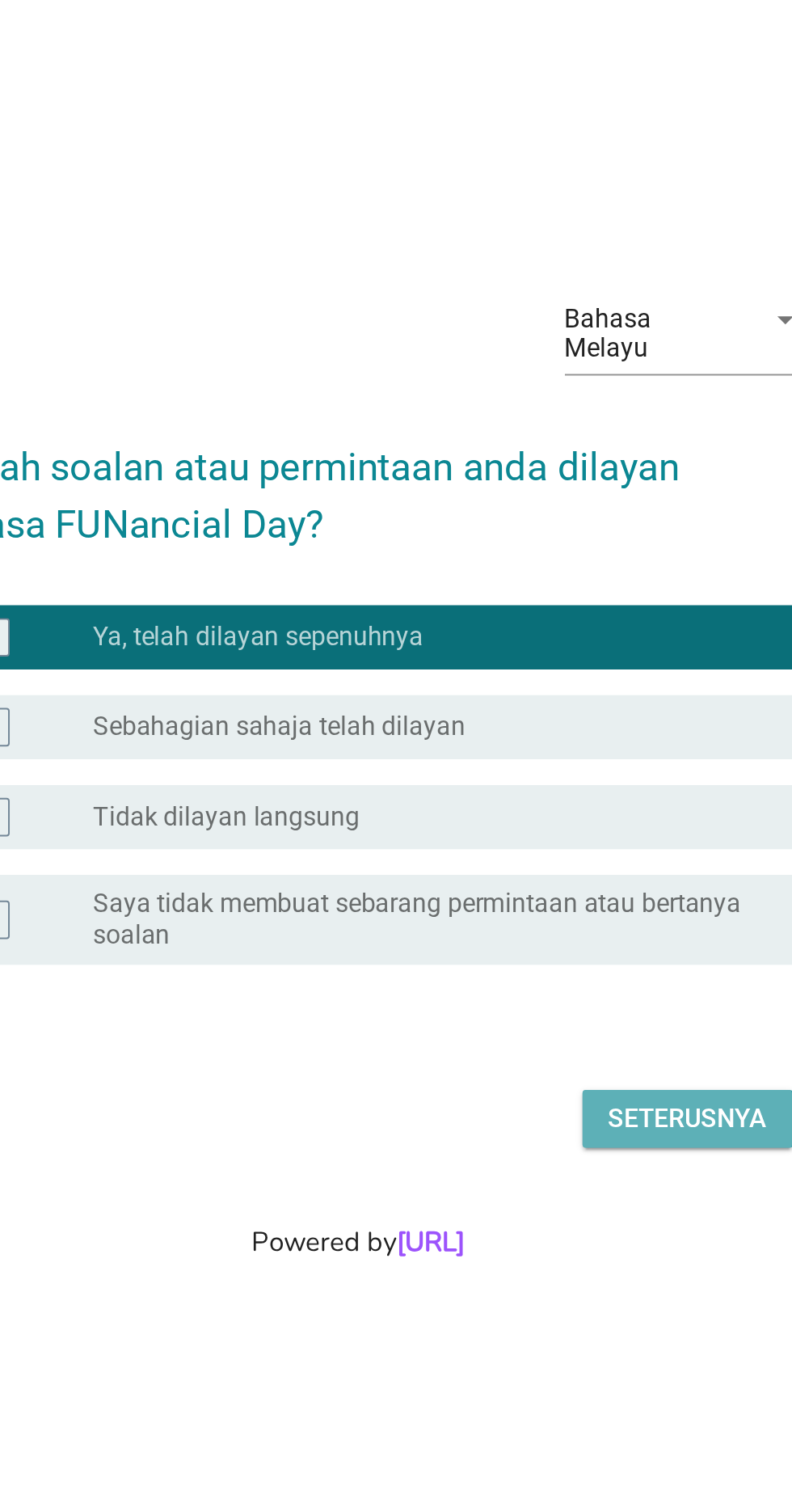
click at [579, 960] on div "Seterusnya" at bounding box center [562, 950] width 80 height 19
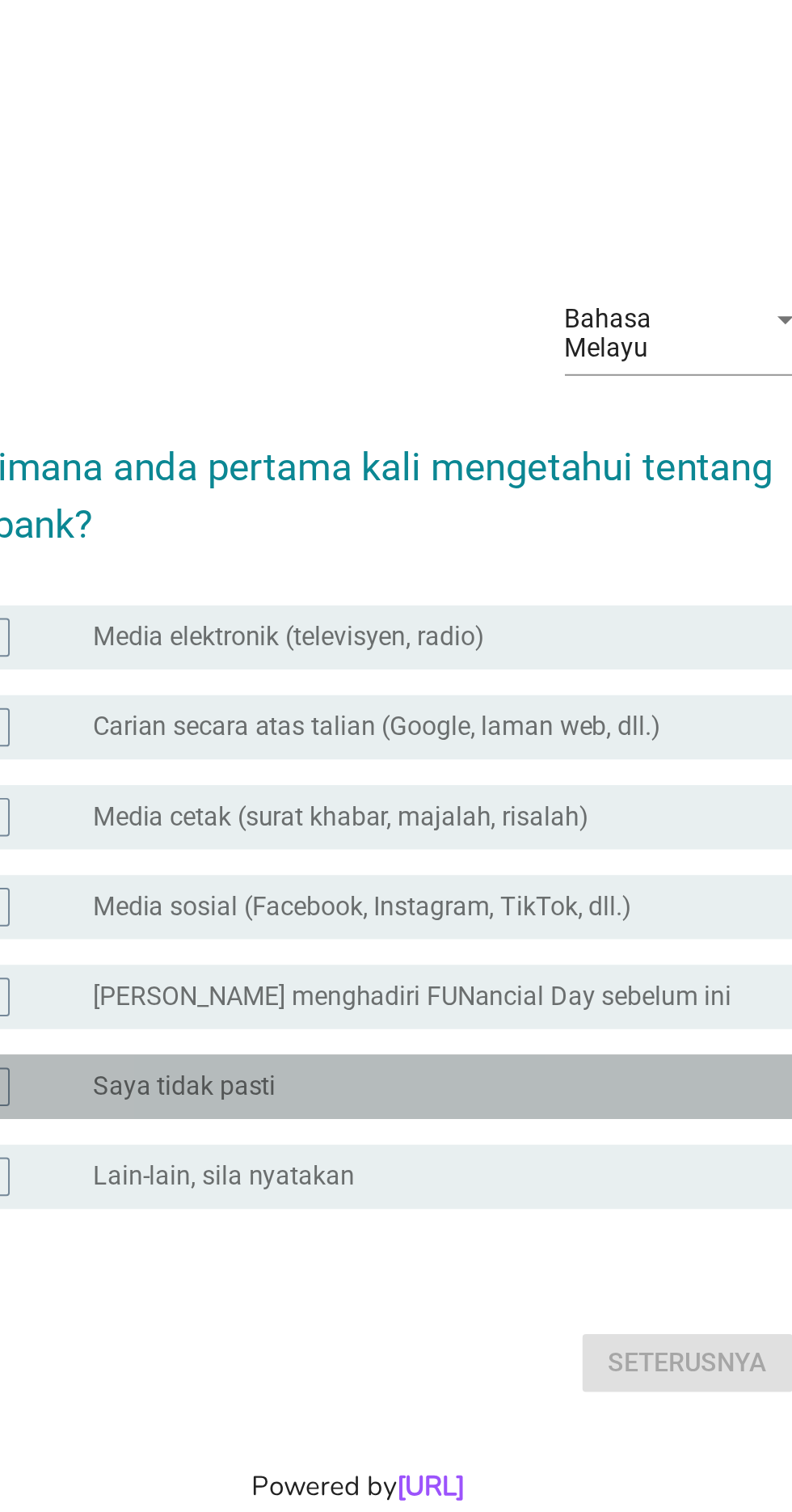
click at [543, 881] on div "radio_button_unchecked Saya tidak pasti" at bounding box center [429, 872] width 333 height 16
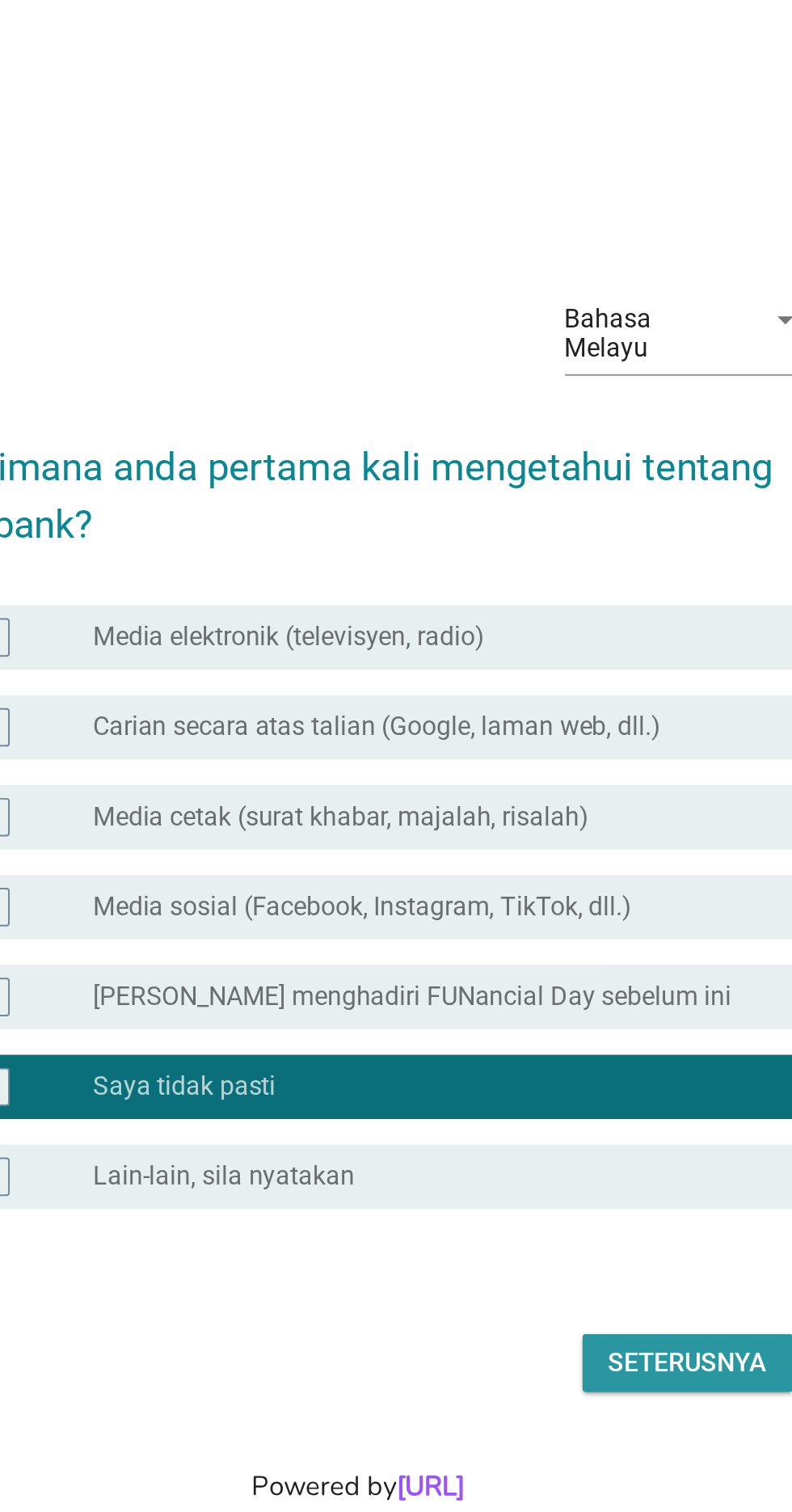
click at [573, 1021] on div "Seterusnya" at bounding box center [562, 1011] width 80 height 19
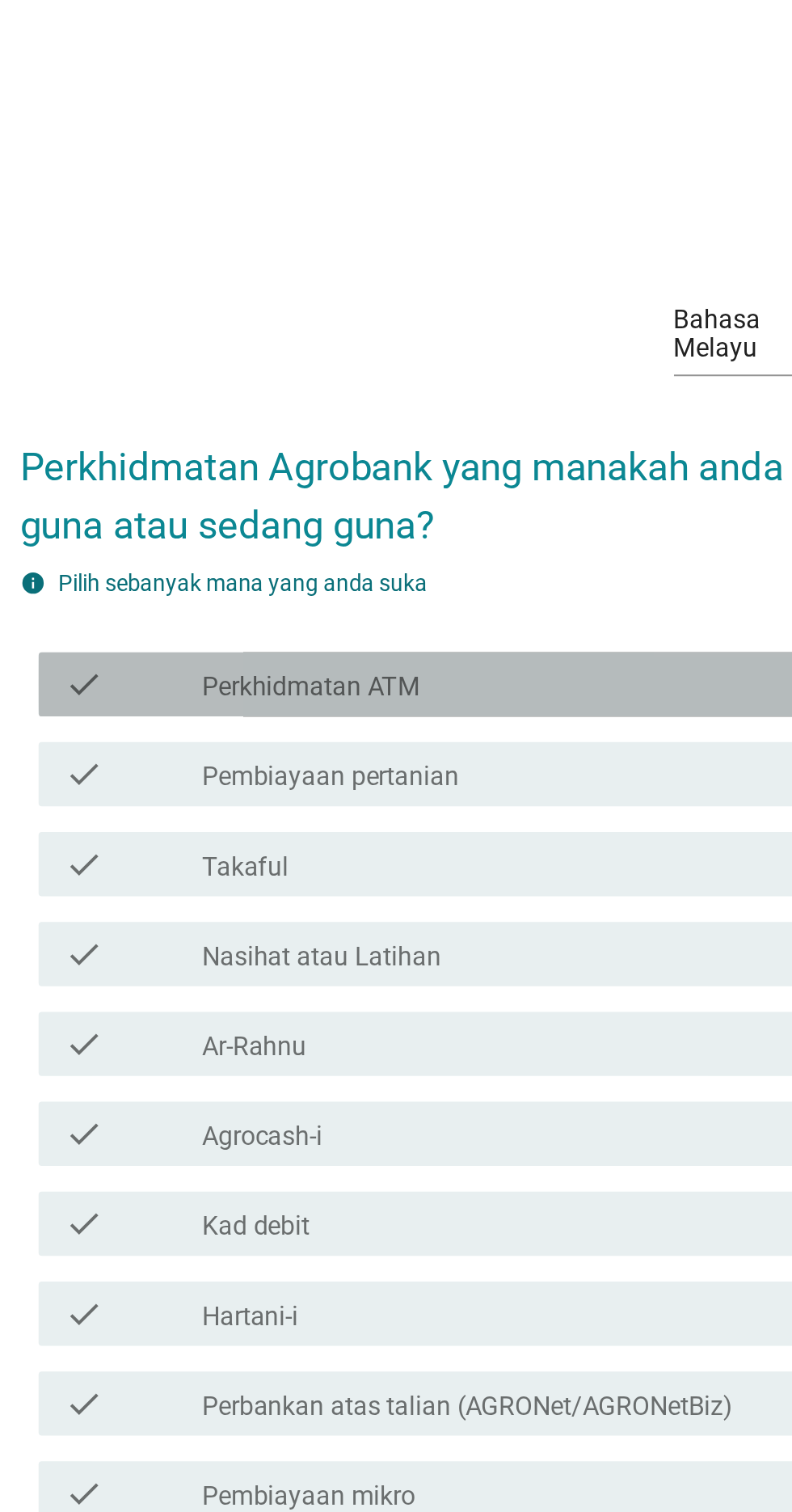
click at [439, 541] on div "check_box_outline_blank Perkhidmatan ATM" at bounding box center [436, 532] width 346 height 19
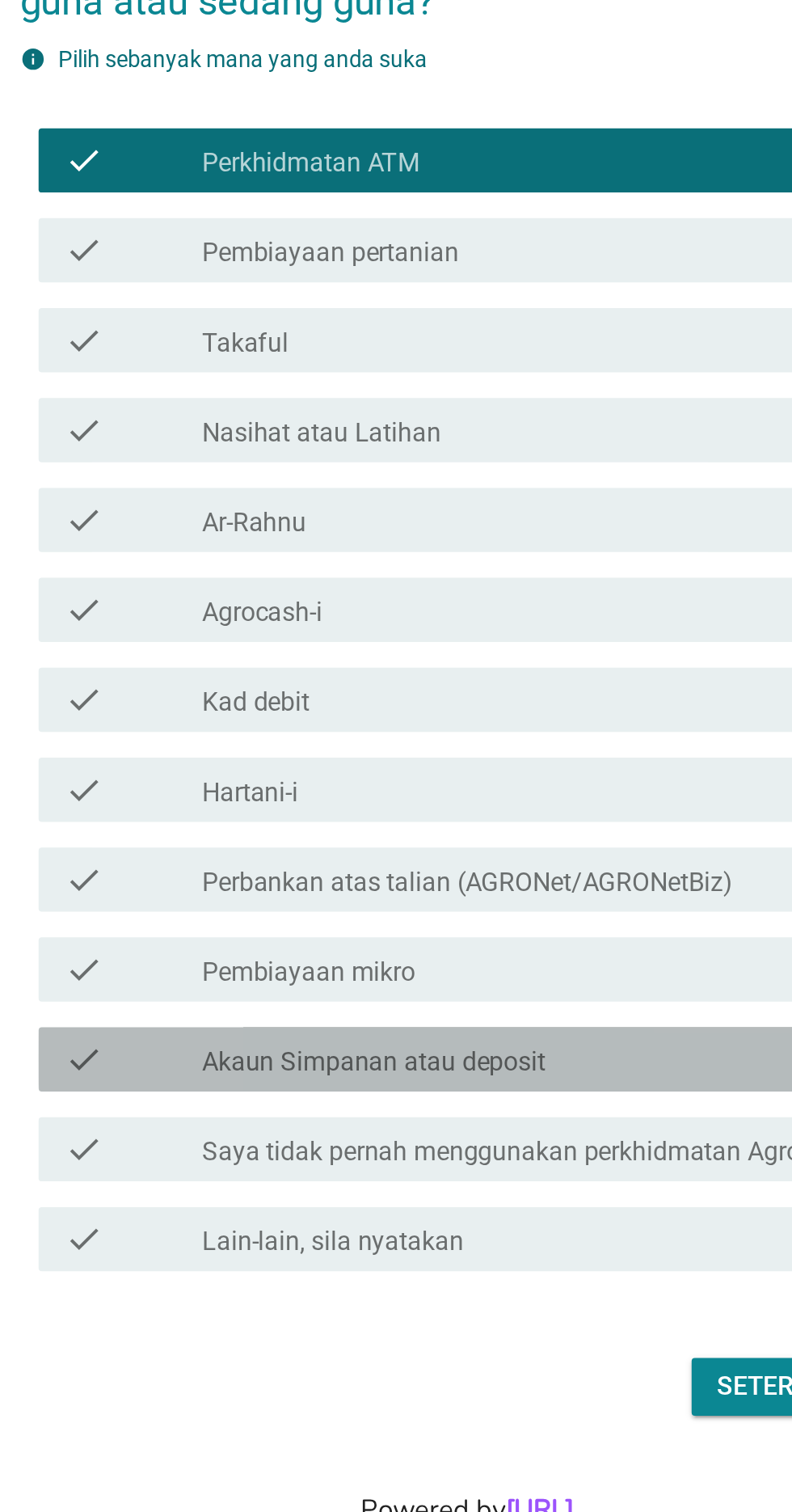
click at [432, 994] on label "Akaun Simpanan atau deposit" at bounding box center [350, 986] width 173 height 16
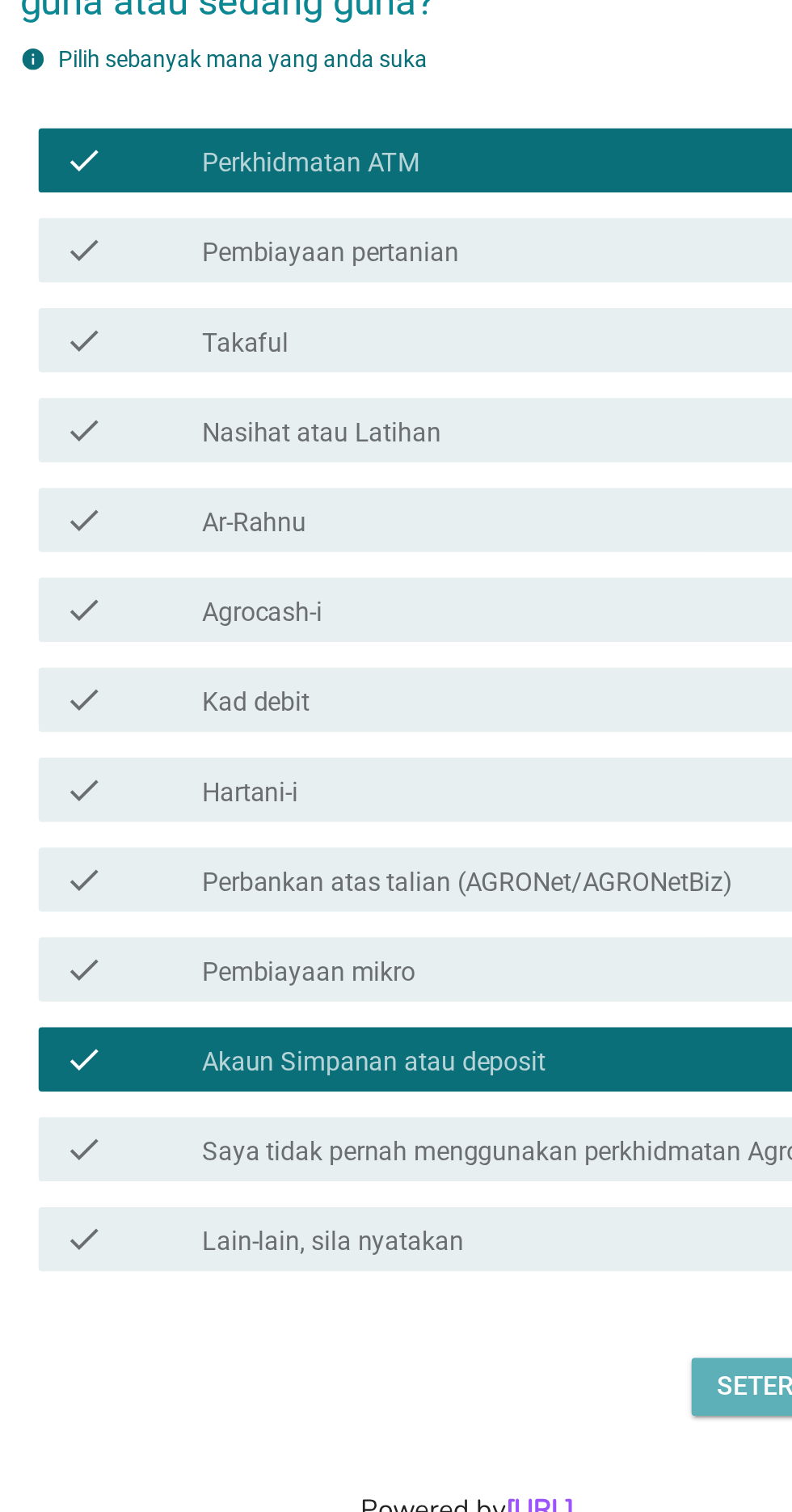
click at [537, 1159] on div "Seterusnya" at bounding box center [562, 1150] width 80 height 19
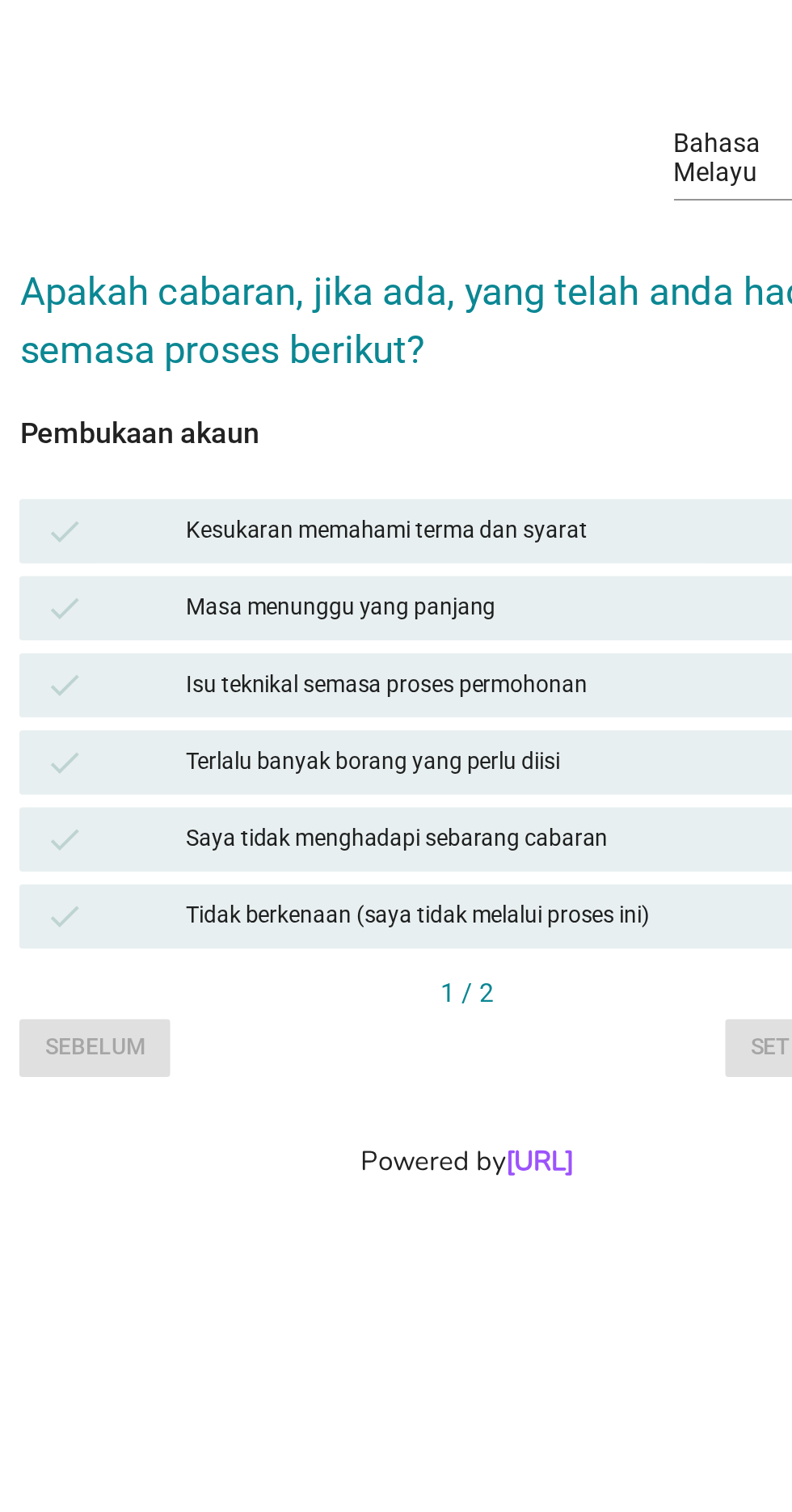
scroll to position [39, 0]
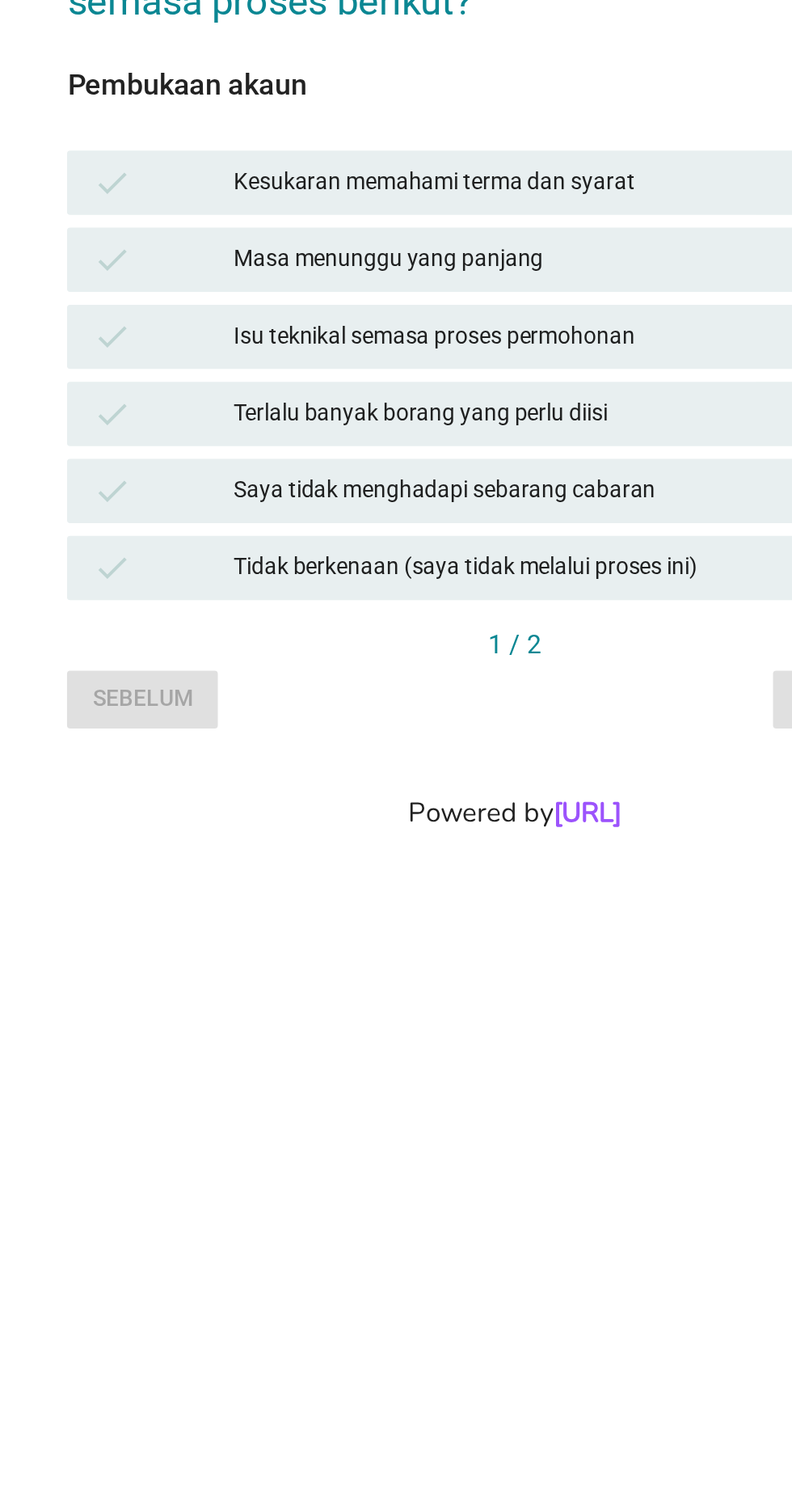
click at [466, 845] on div "Saya tidak menghadapi sebarang cabaran" at bounding box center [432, 835] width 355 height 19
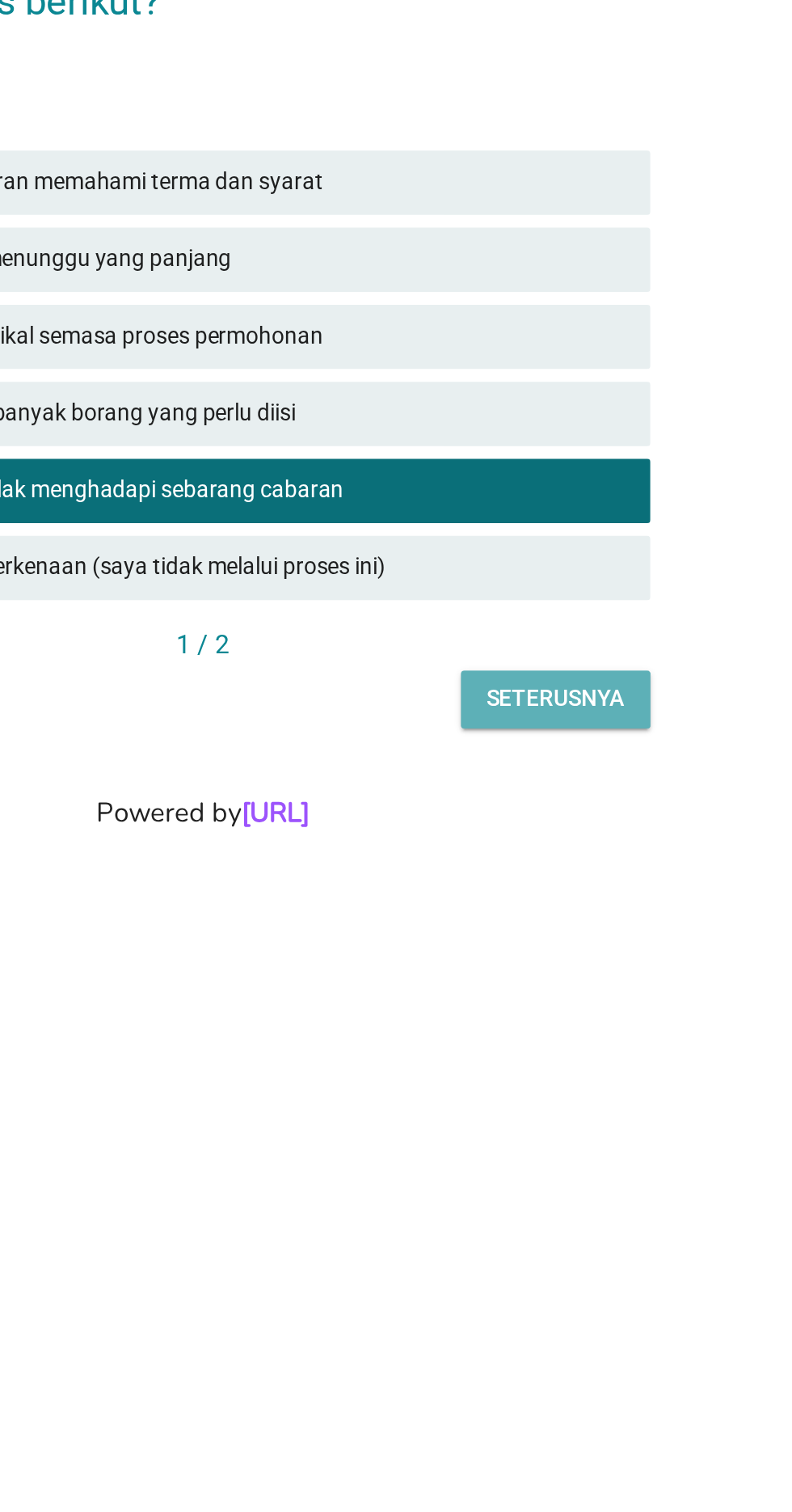
click at [589, 949] on div "Seterusnya" at bounding box center [574, 940] width 70 height 17
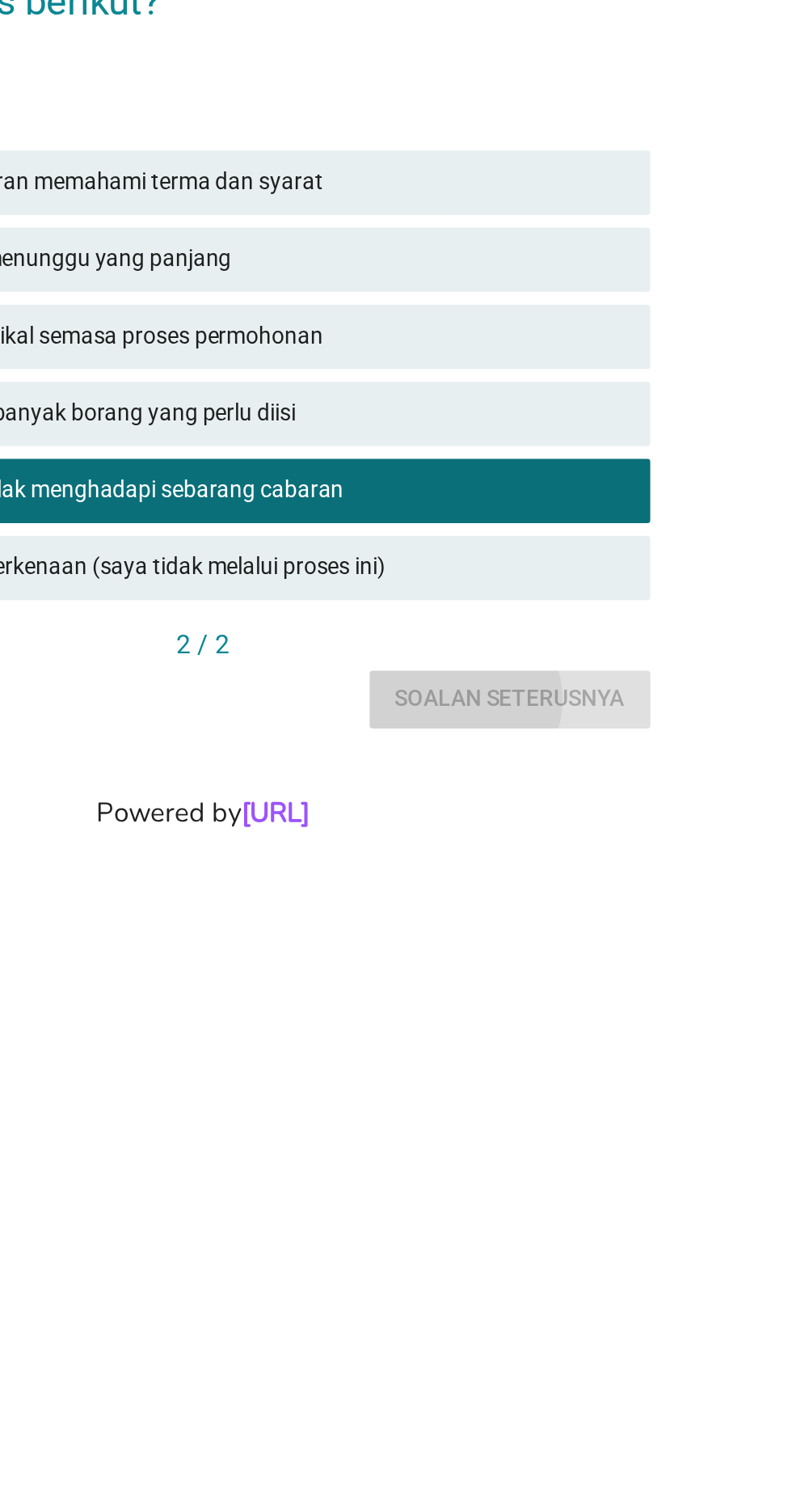
scroll to position [0, 0]
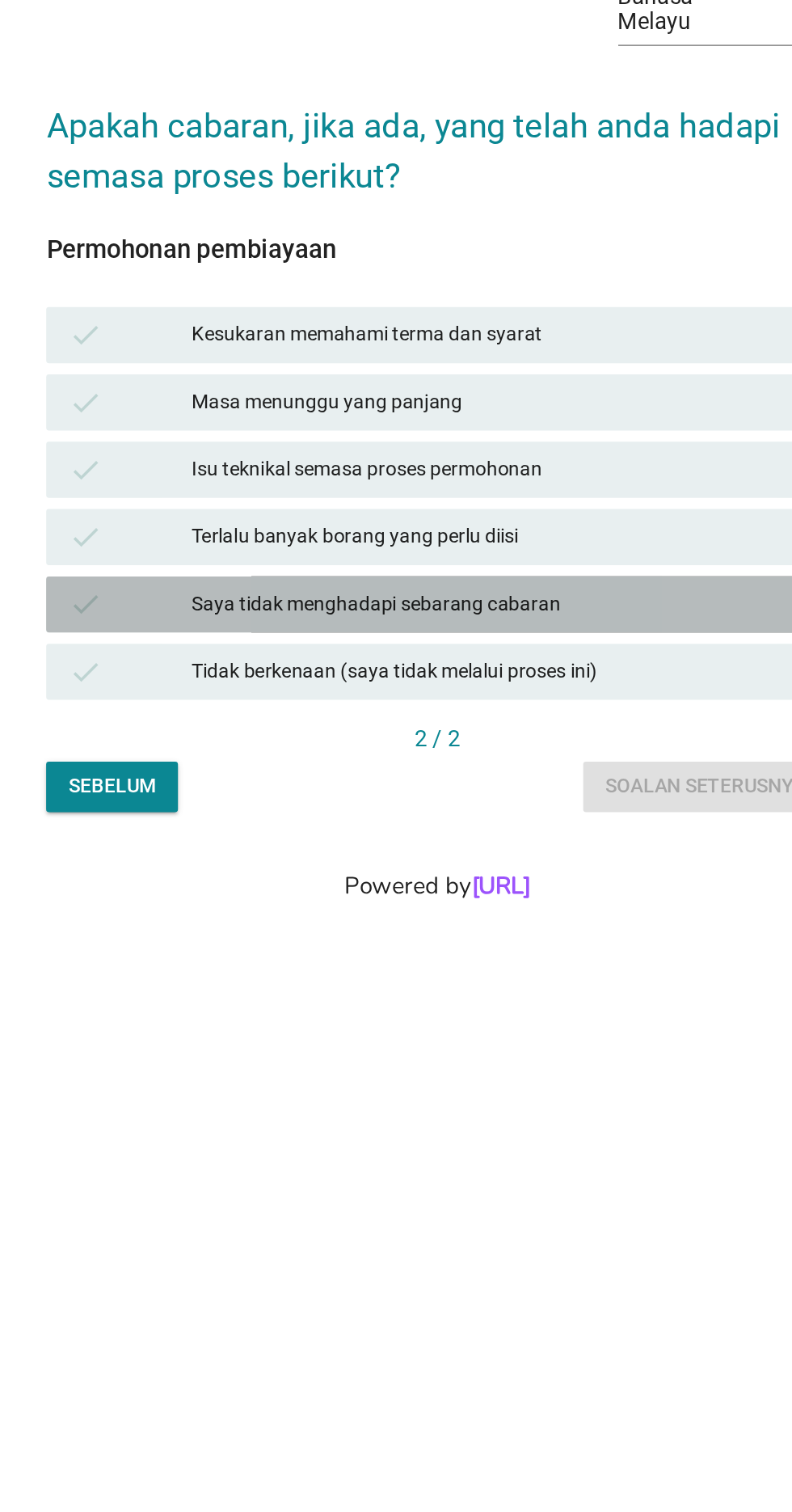
click at [473, 884] on div "Saya tidak menghadapi sebarang cabaran" at bounding box center [432, 874] width 355 height 19
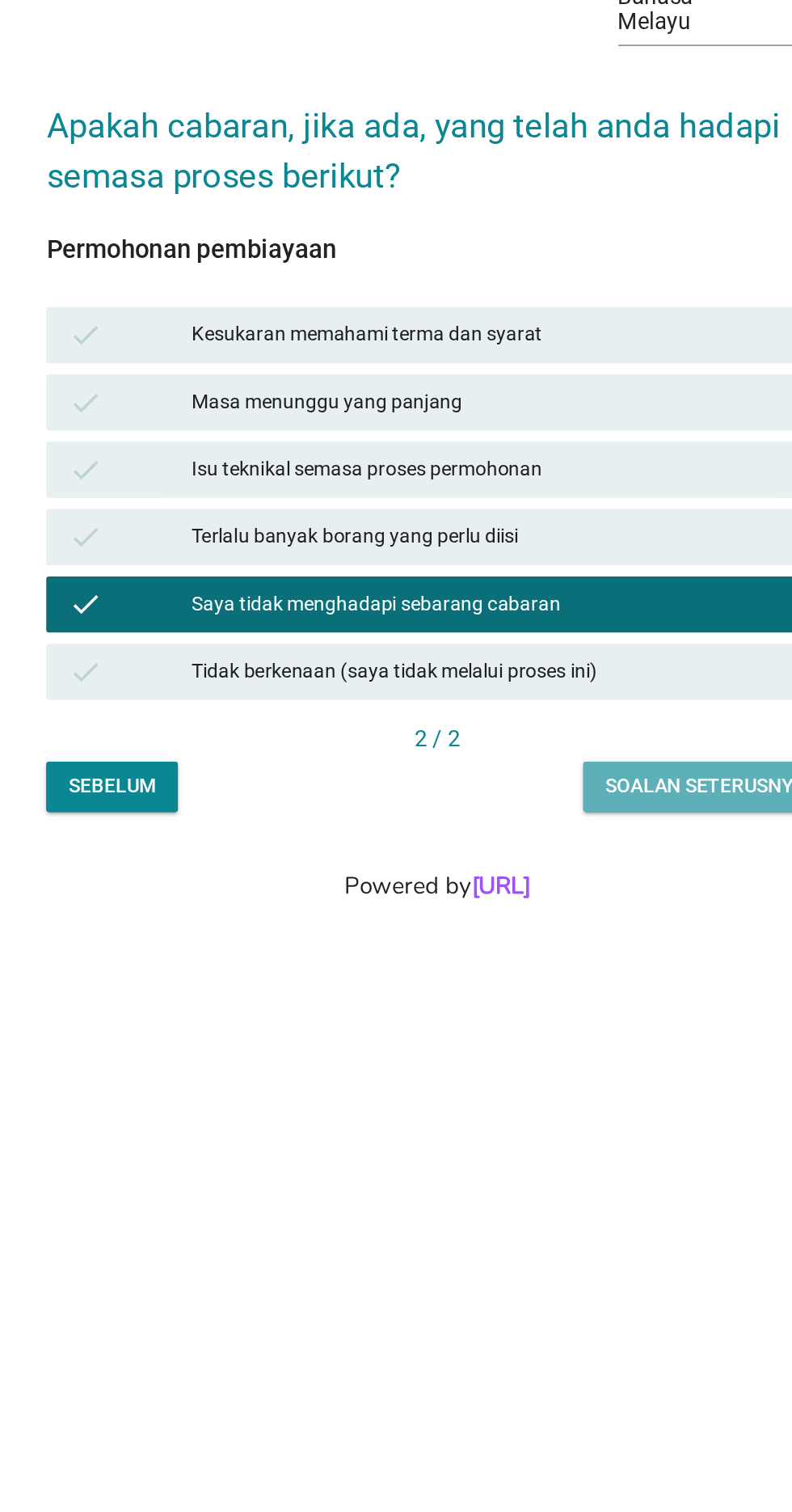
click at [551, 994] on button "Soalan seterusnya" at bounding box center [551, 979] width 141 height 30
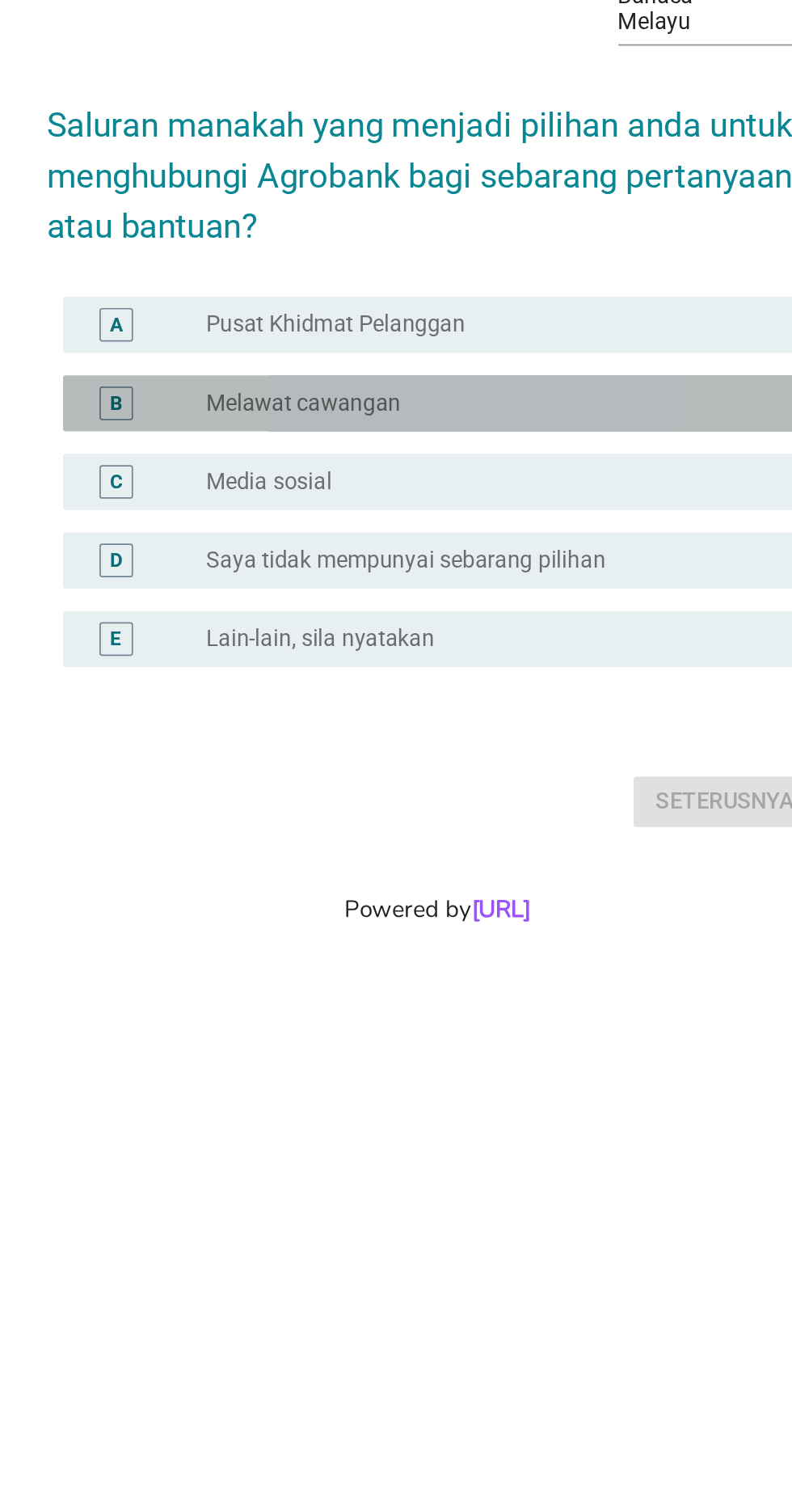
click at [424, 760] on div "radio_button_unchecked Melawat cawangan" at bounding box center [429, 751] width 333 height 16
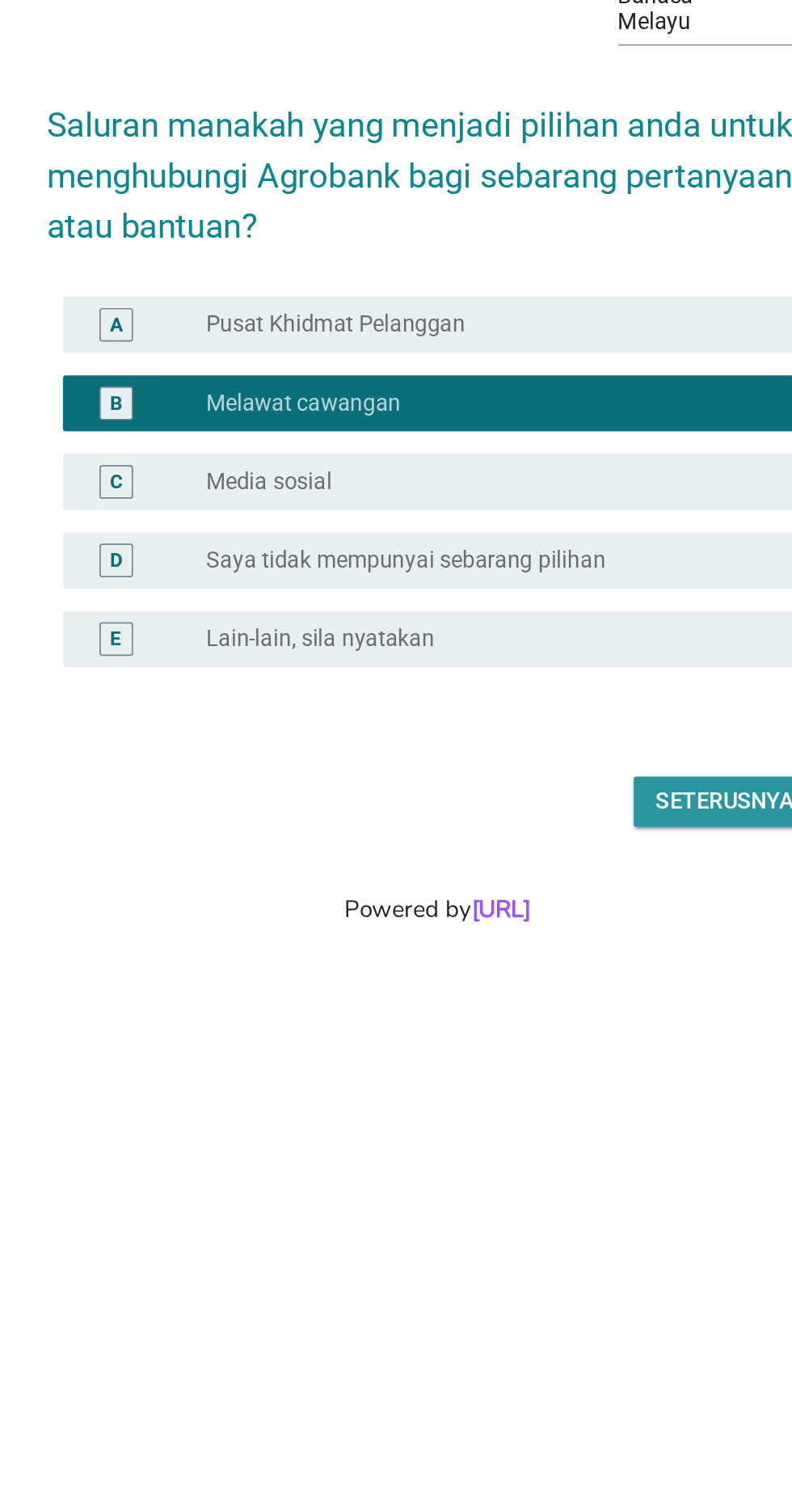
click at [565, 991] on div "Seterusnya" at bounding box center [562, 981] width 80 height 19
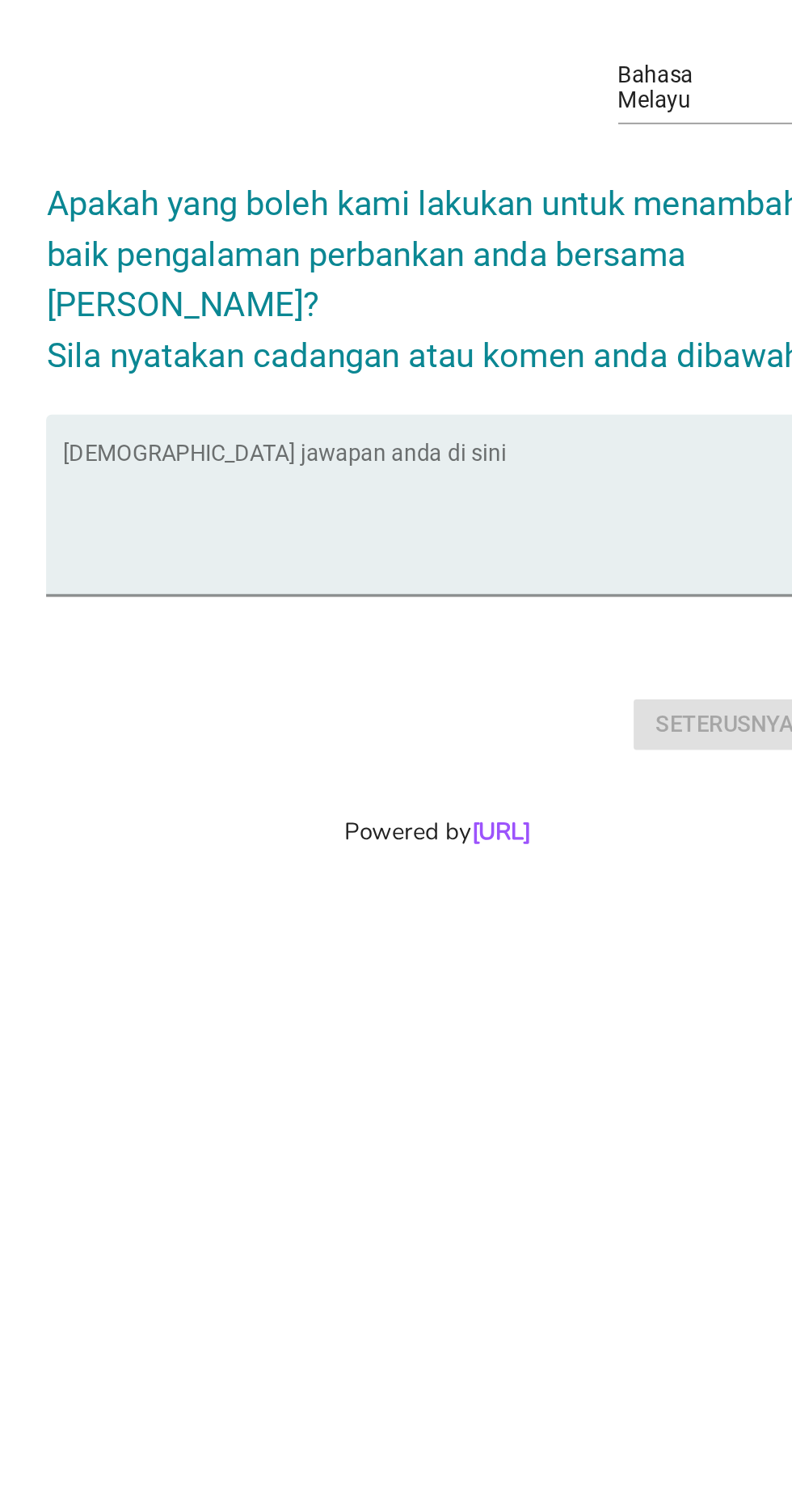
scroll to position [39, 0]
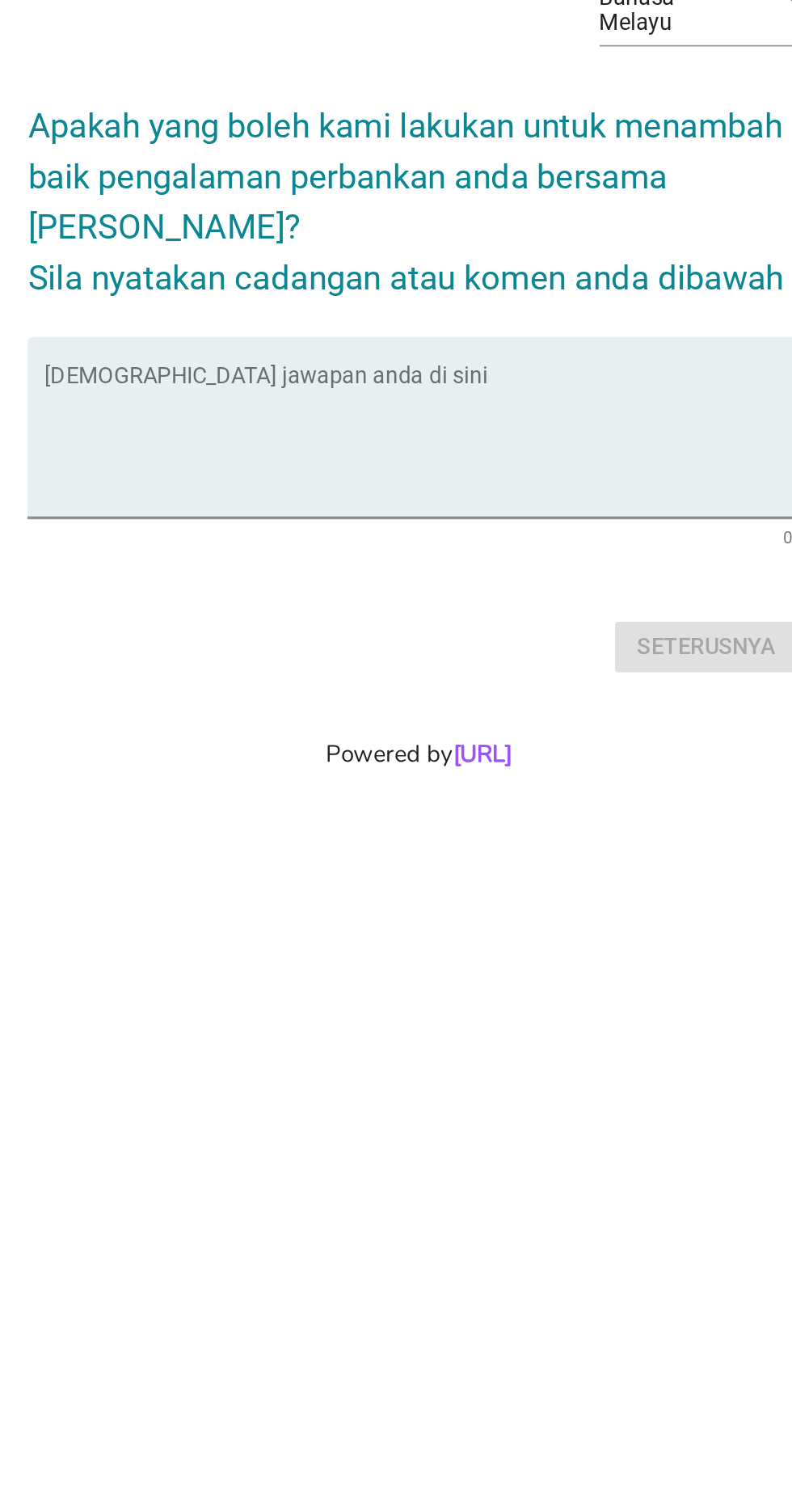
click at [379, 797] on textarea "Isikan jawapan anda di sini" at bounding box center [400, 780] width 440 height 85
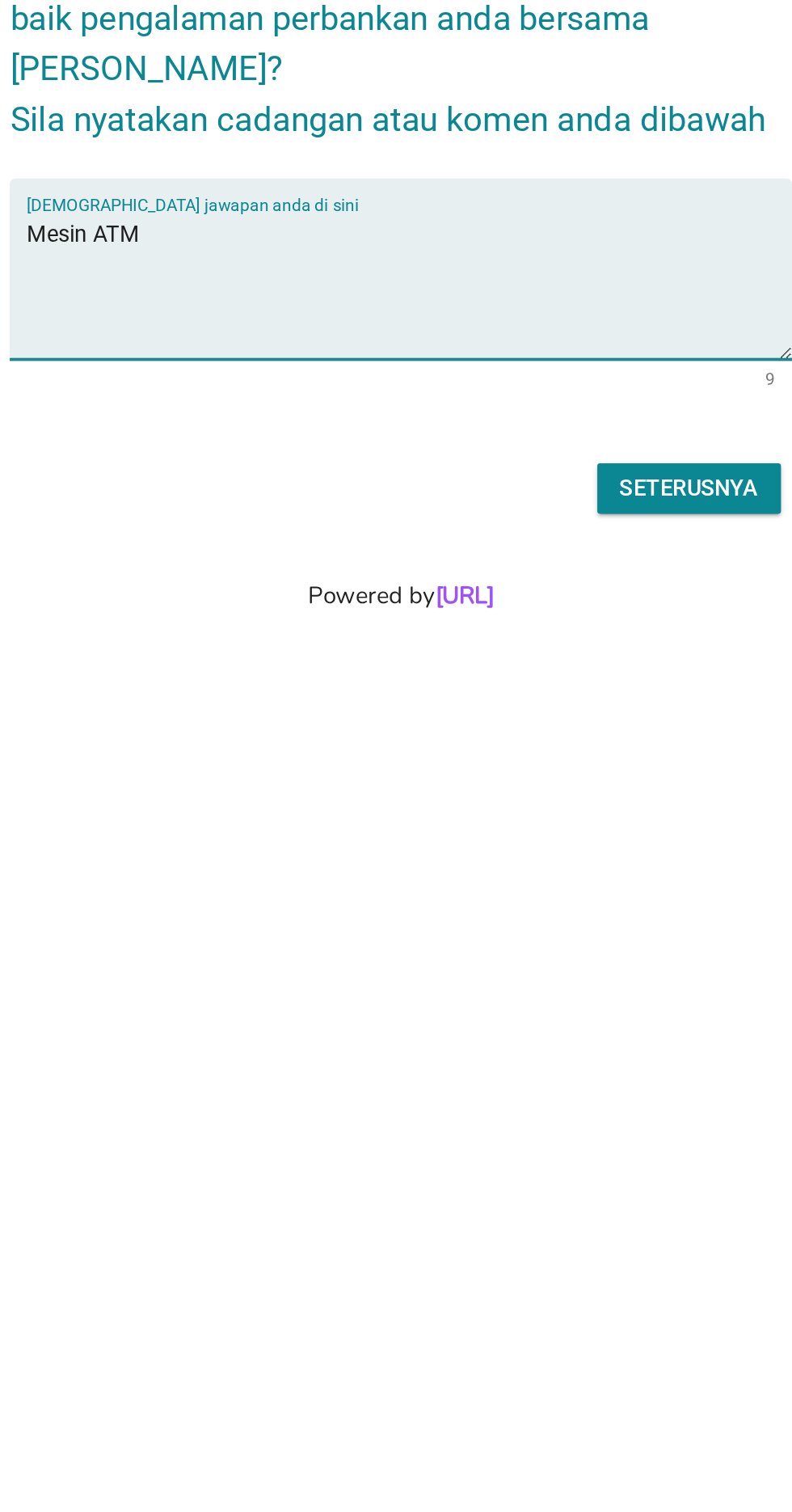
type textarea "Mesin ATM"
click at [545, 908] on div "Seterusnya" at bounding box center [562, 897] width 80 height 19
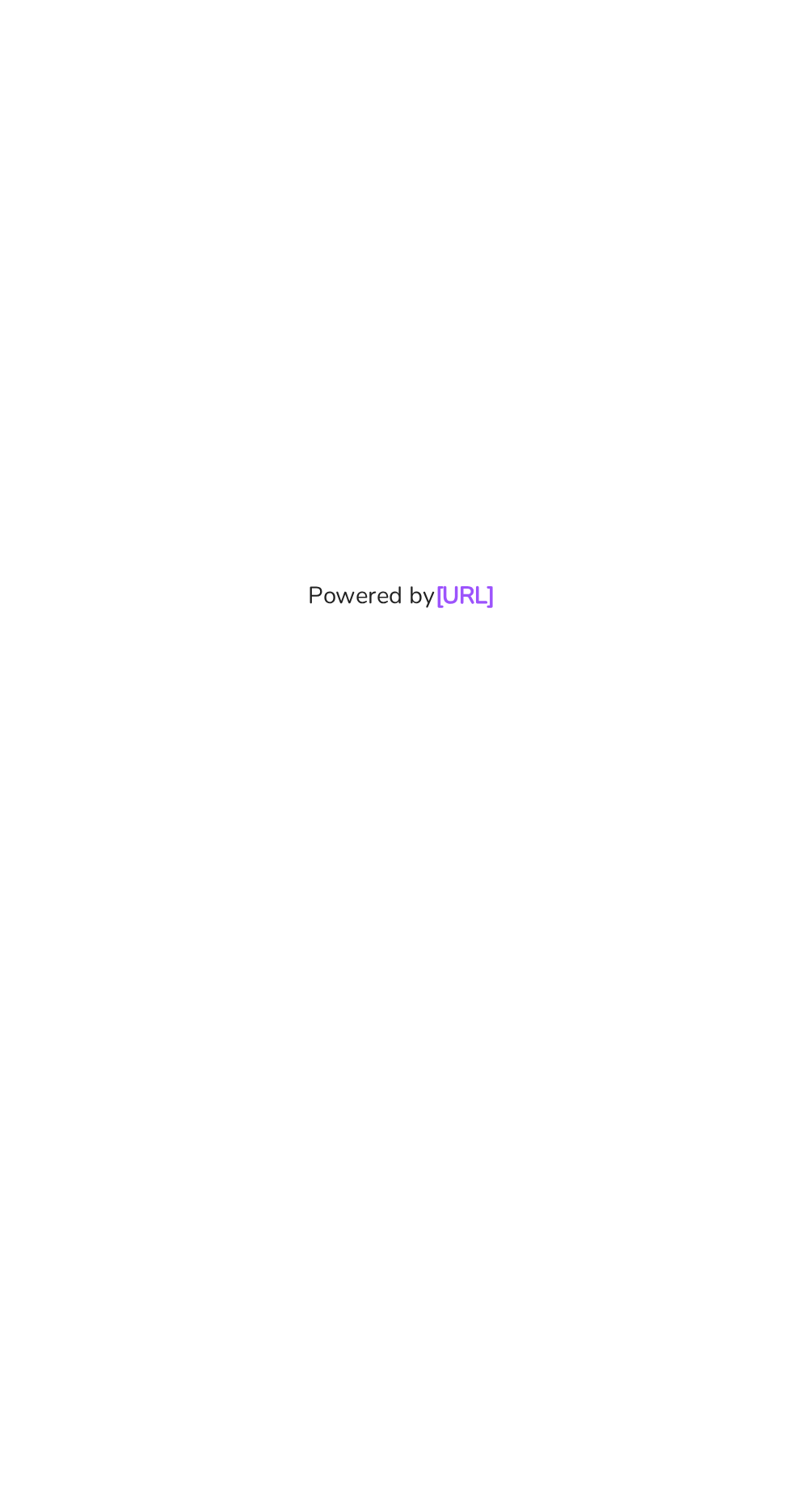
scroll to position [0, 0]
